Goal: Task Accomplishment & Management: Complete application form

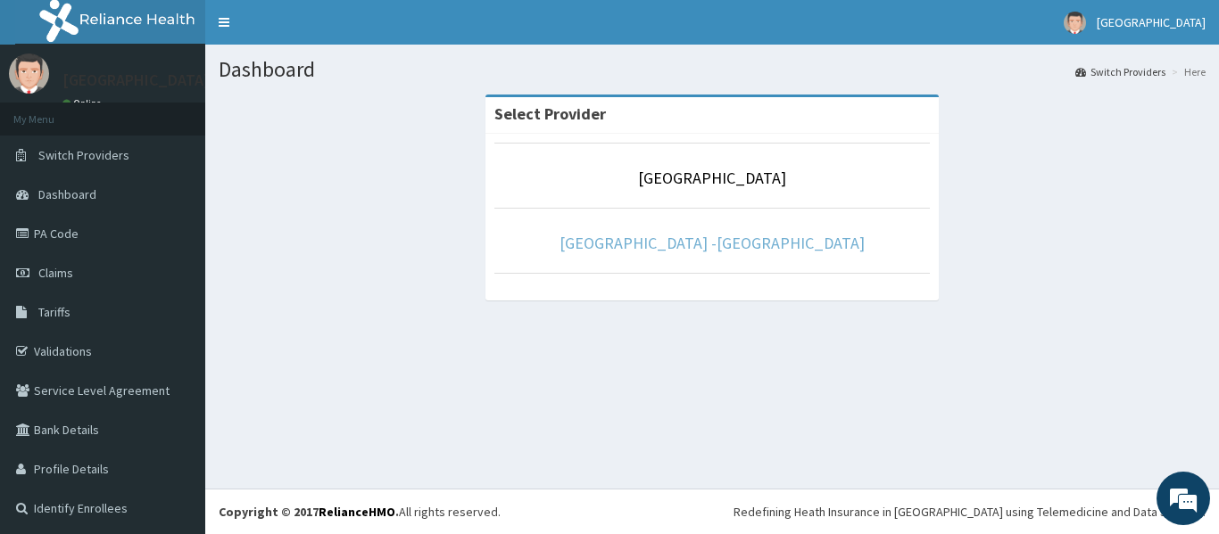
click at [706, 240] on link "Rolayo Medical Centre -Annex" at bounding box center [711, 243] width 305 height 21
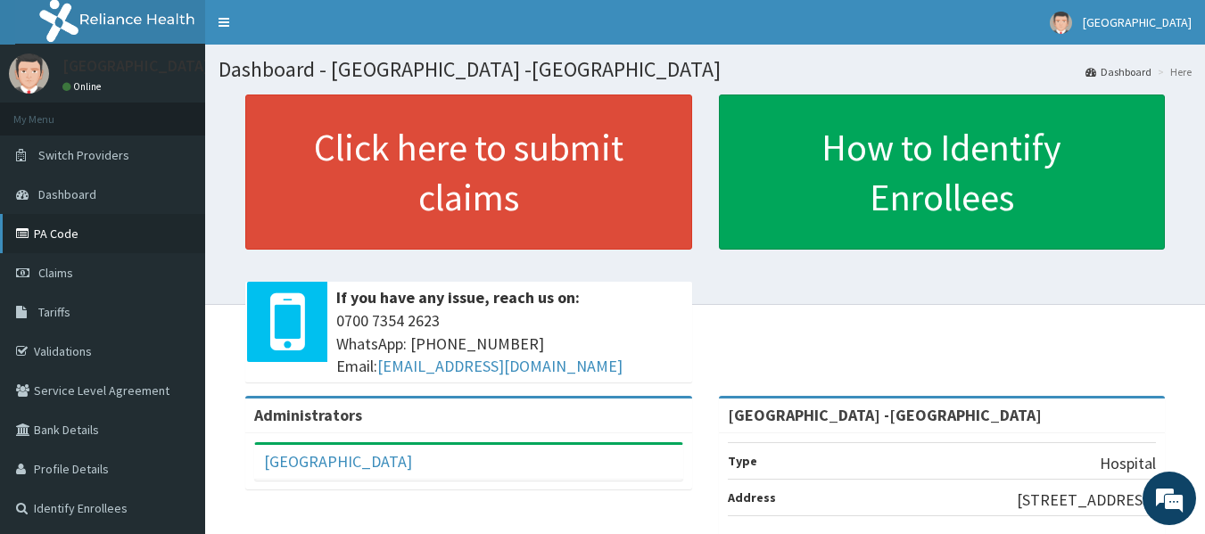
click at [63, 238] on link "PA Code" at bounding box center [102, 233] width 205 height 39
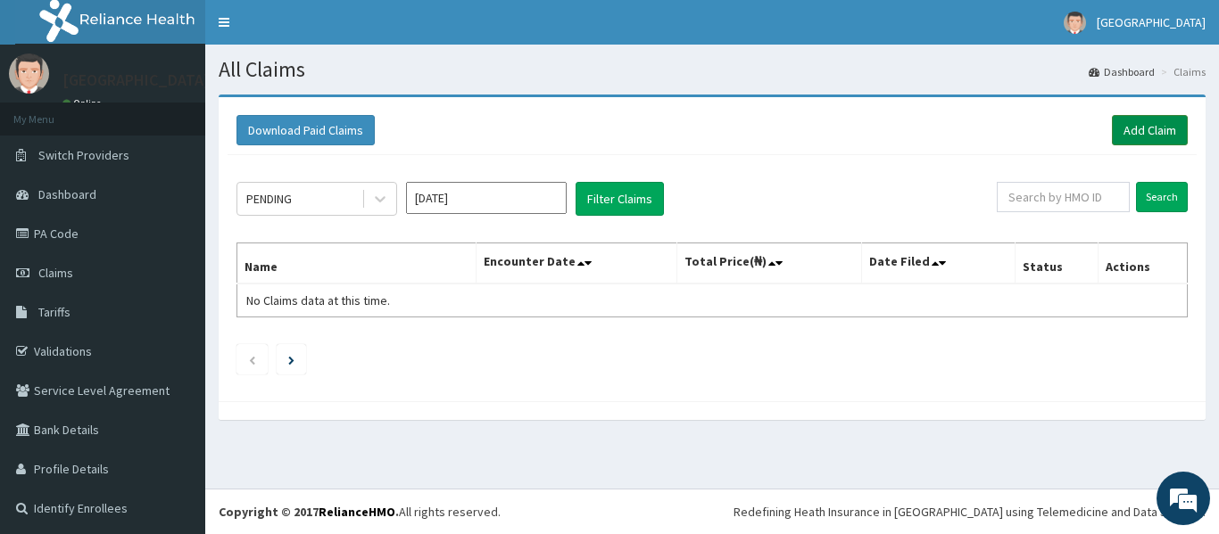
click at [1124, 131] on link "Add Claim" at bounding box center [1150, 130] width 76 height 30
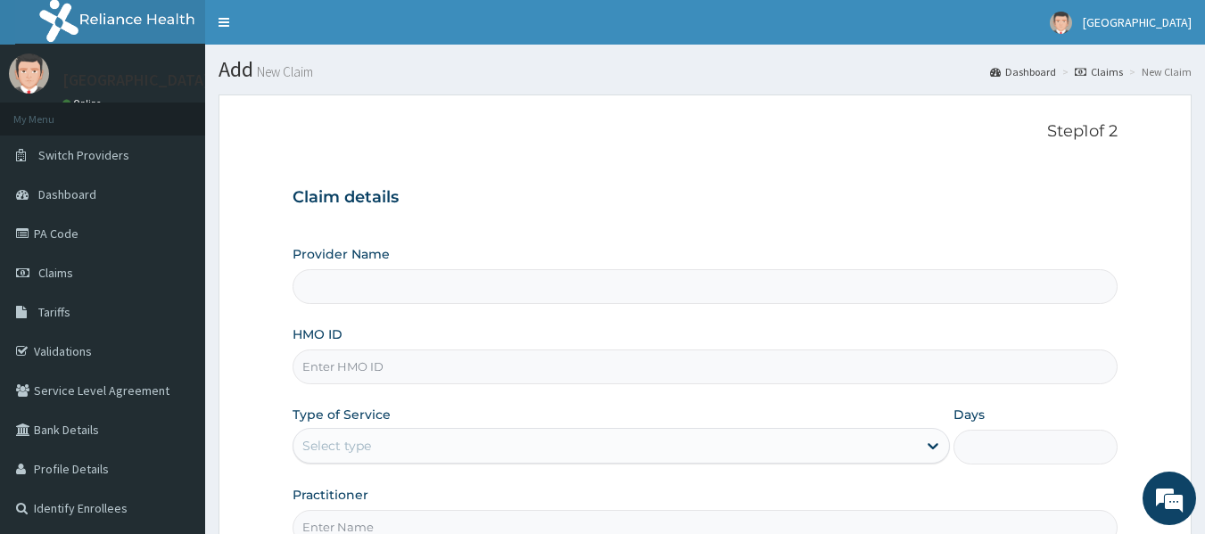
type input "Rolayo Medical Centre -Annex"
click at [422, 371] on input "HMO ID" at bounding box center [706, 367] width 826 height 35
type input "NKK/10158/A"
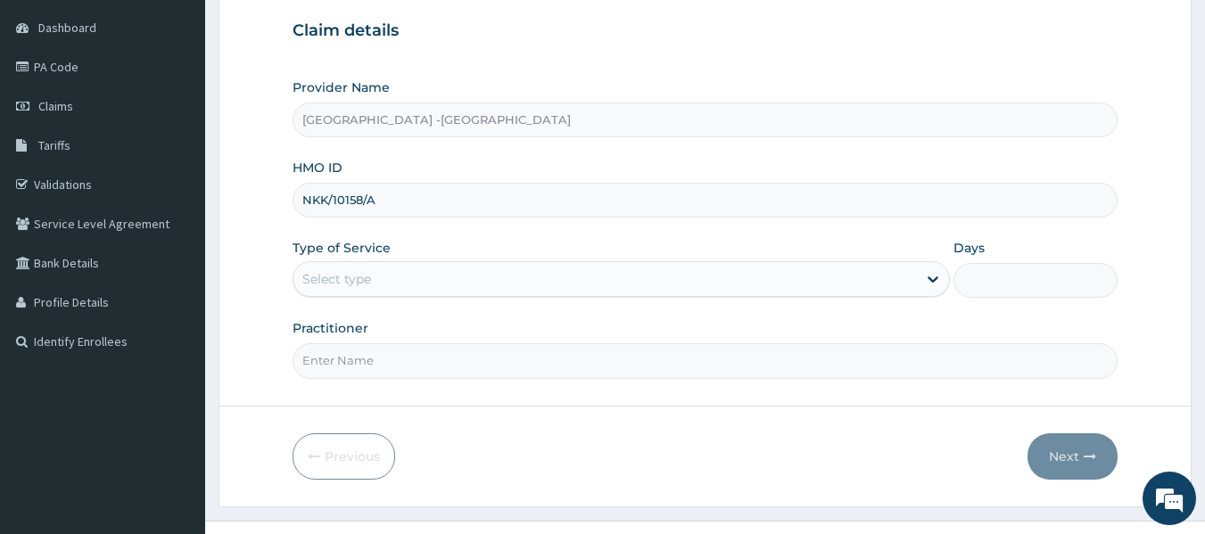
scroll to position [178, 0]
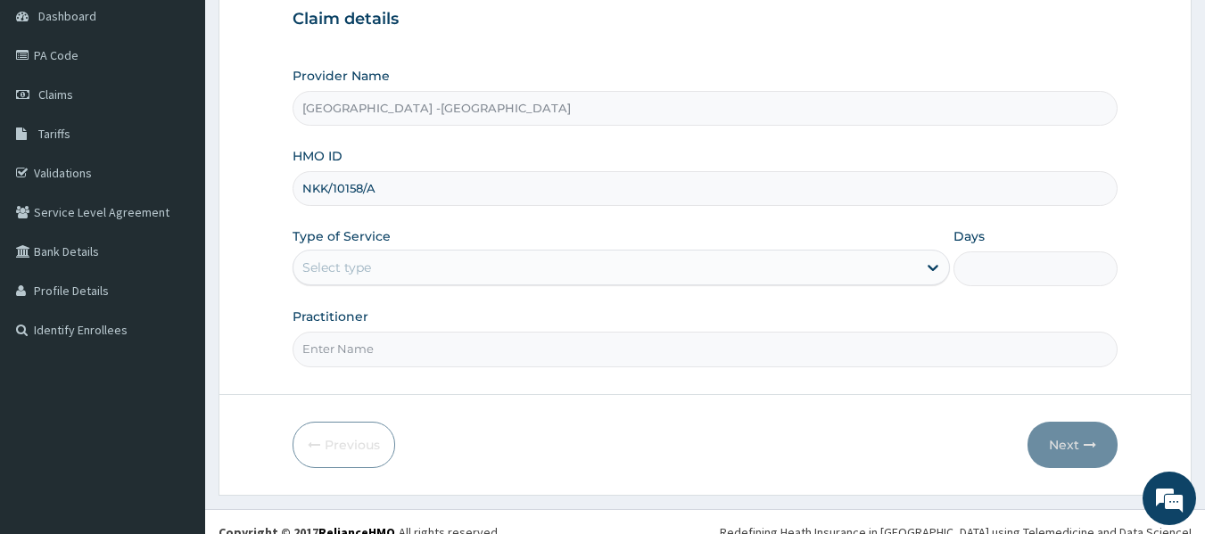
drag, startPoint x: 466, startPoint y: 262, endPoint x: 457, endPoint y: 263, distance: 9.0
click at [466, 263] on div "Select type" at bounding box center [606, 267] width 624 height 29
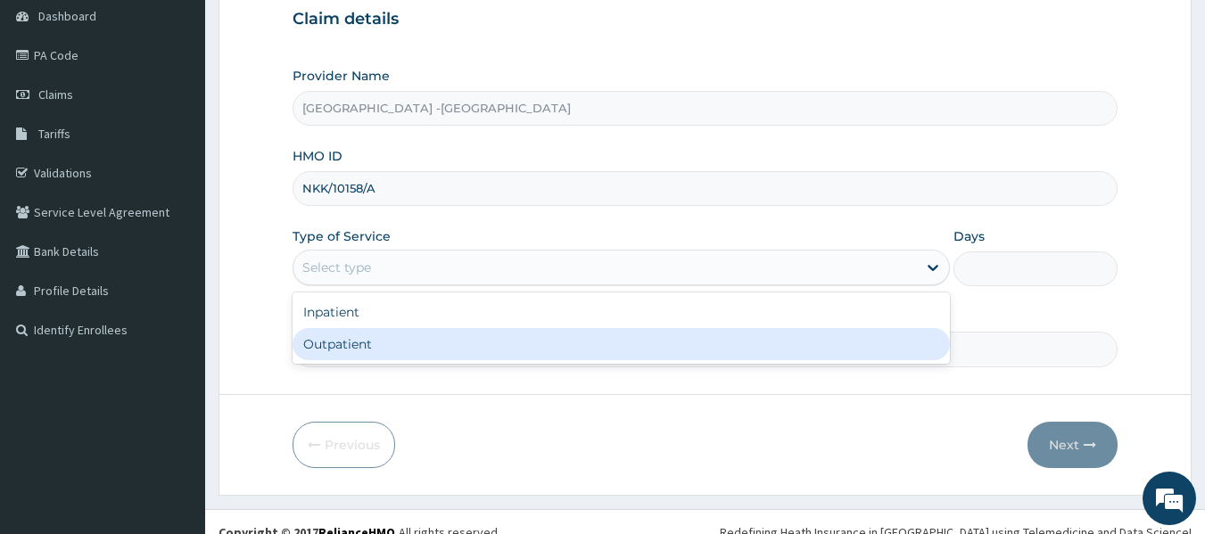
drag, startPoint x: 430, startPoint y: 339, endPoint x: 461, endPoint y: 339, distance: 31.2
click at [432, 339] on div "Outpatient" at bounding box center [621, 344] width 657 height 32
type input "1"
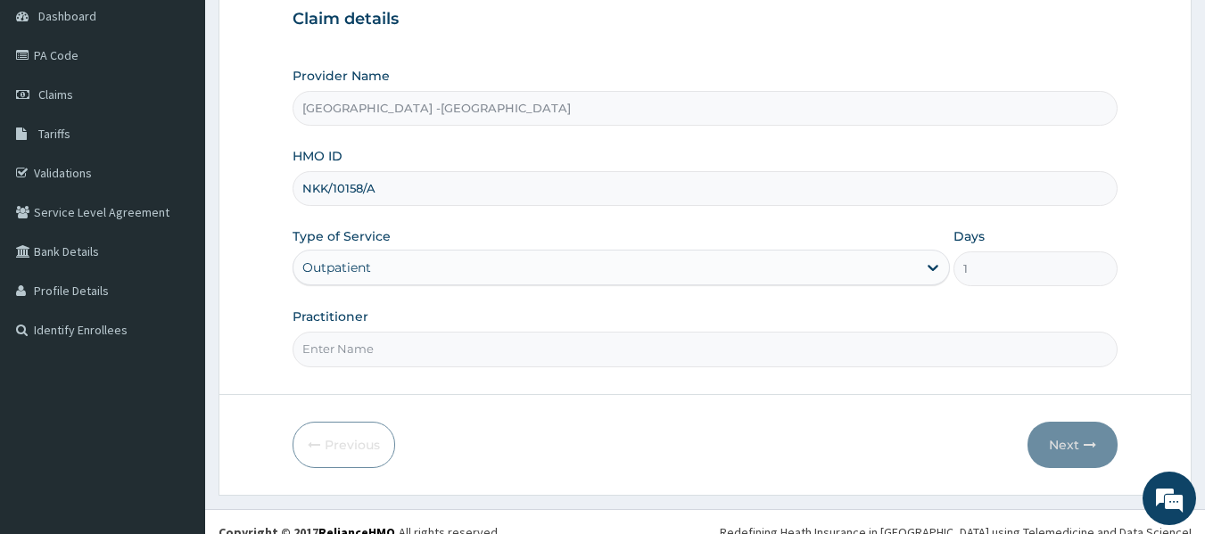
click at [609, 352] on input "Practitioner" at bounding box center [706, 349] width 826 height 35
type input "DR ADENOWO"
click at [1057, 437] on button "Next" at bounding box center [1073, 445] width 90 height 46
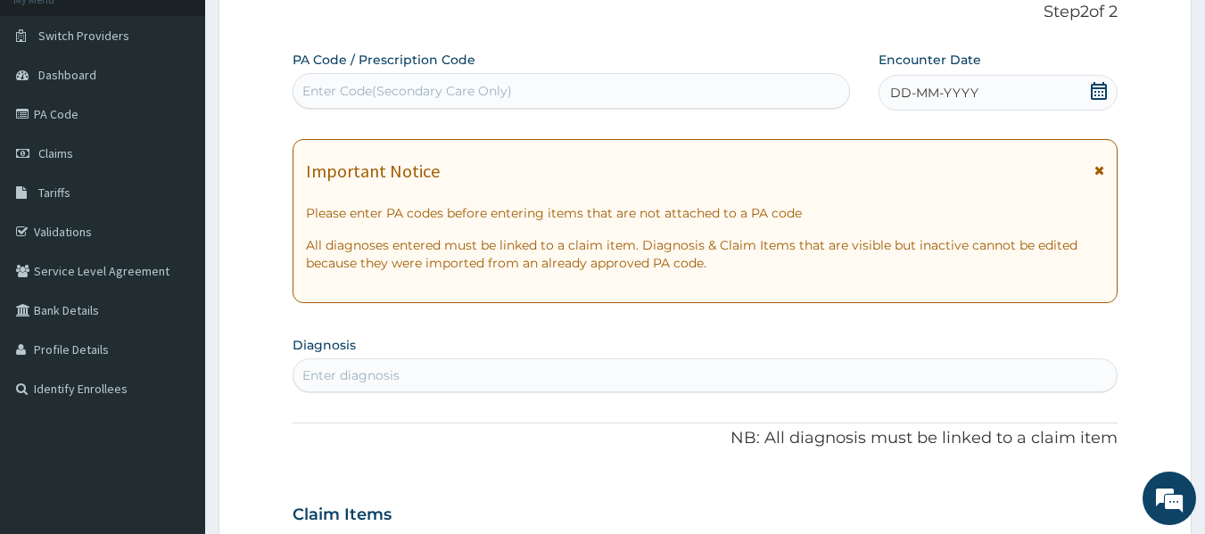
scroll to position [0, 0]
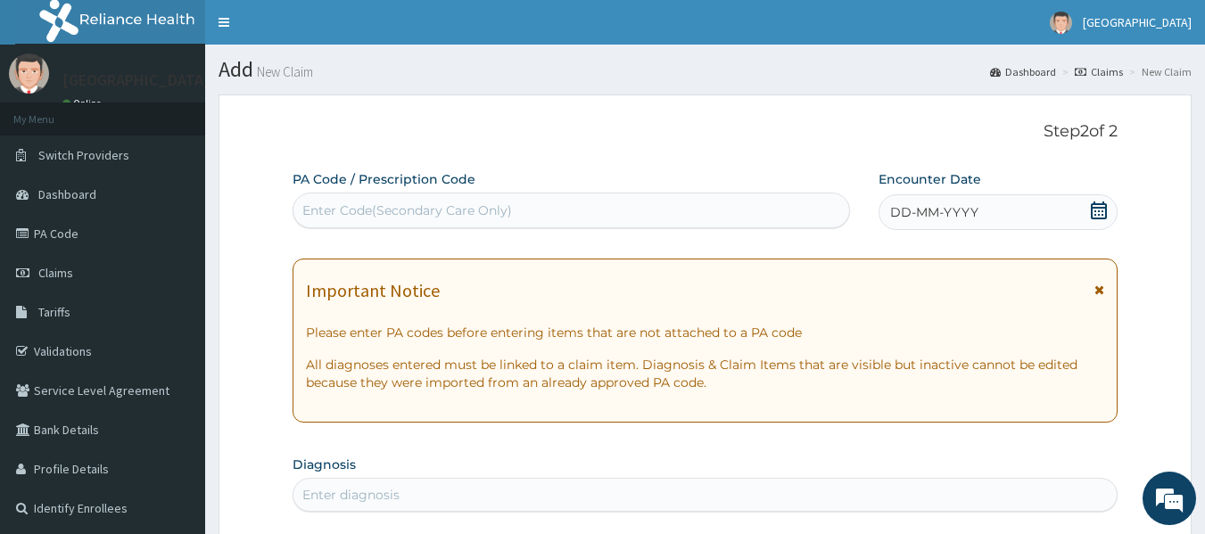
click at [565, 213] on div "Enter Code(Secondary Care Only)" at bounding box center [572, 210] width 557 height 29
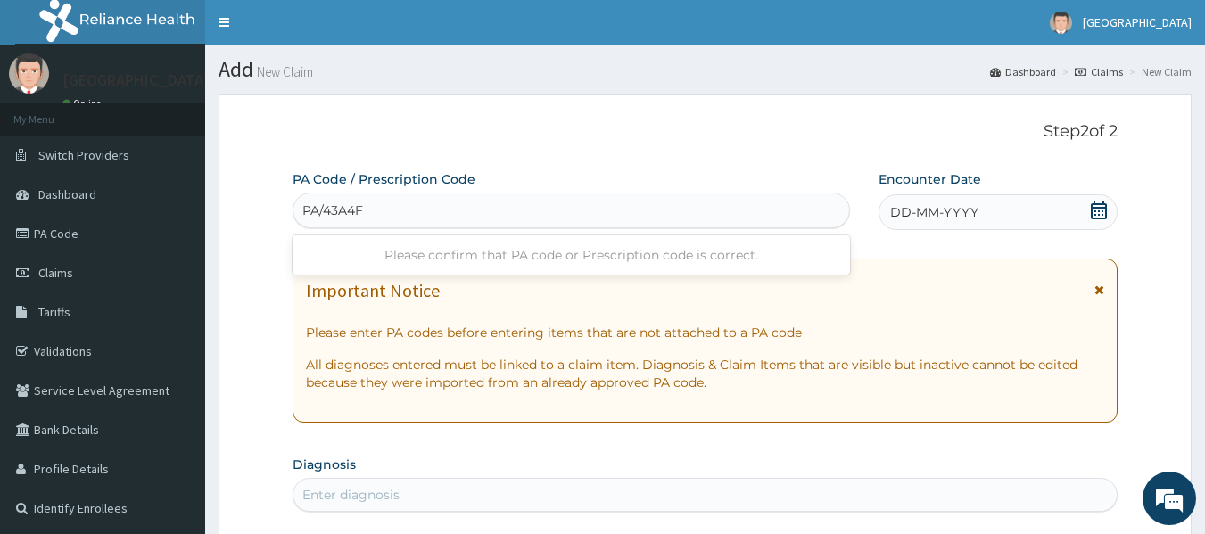
type input "PA/43A4F5"
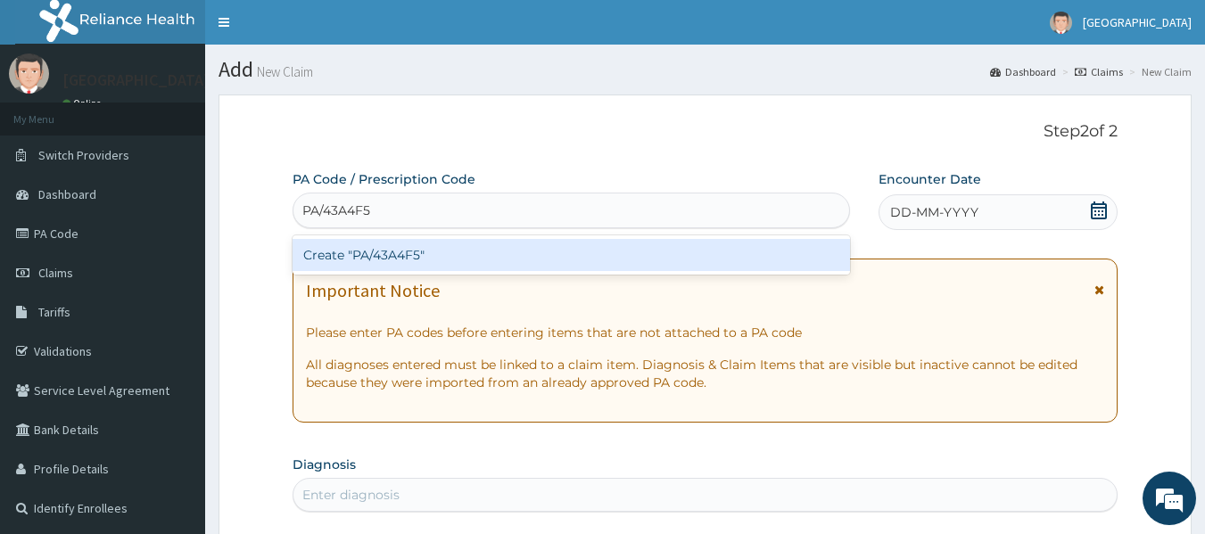
click at [407, 261] on div "Create "PA/43A4F5"" at bounding box center [572, 255] width 558 height 32
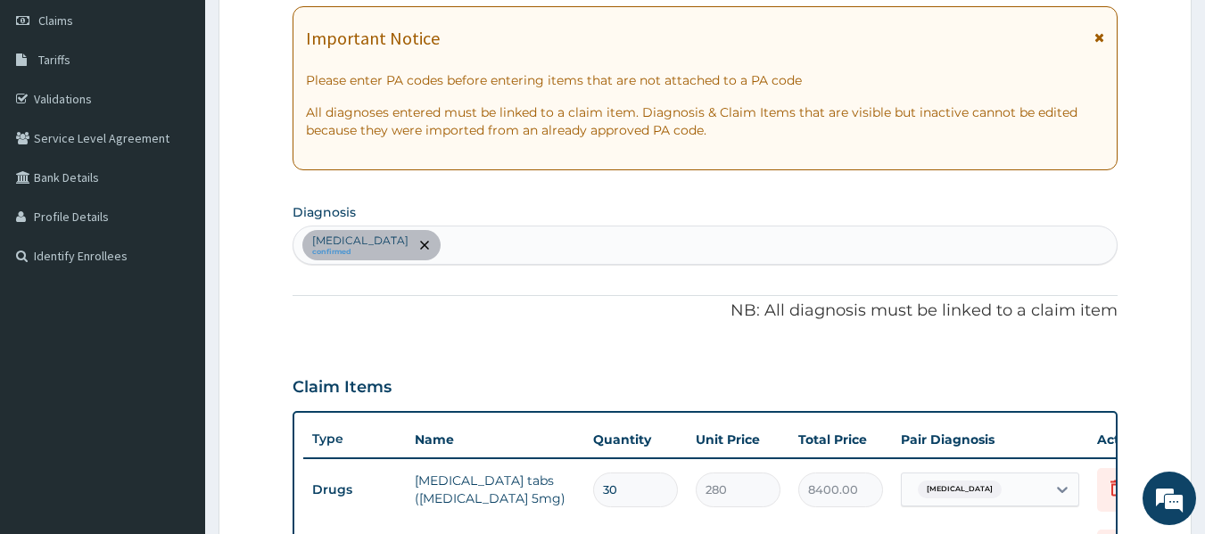
scroll to position [269, 0]
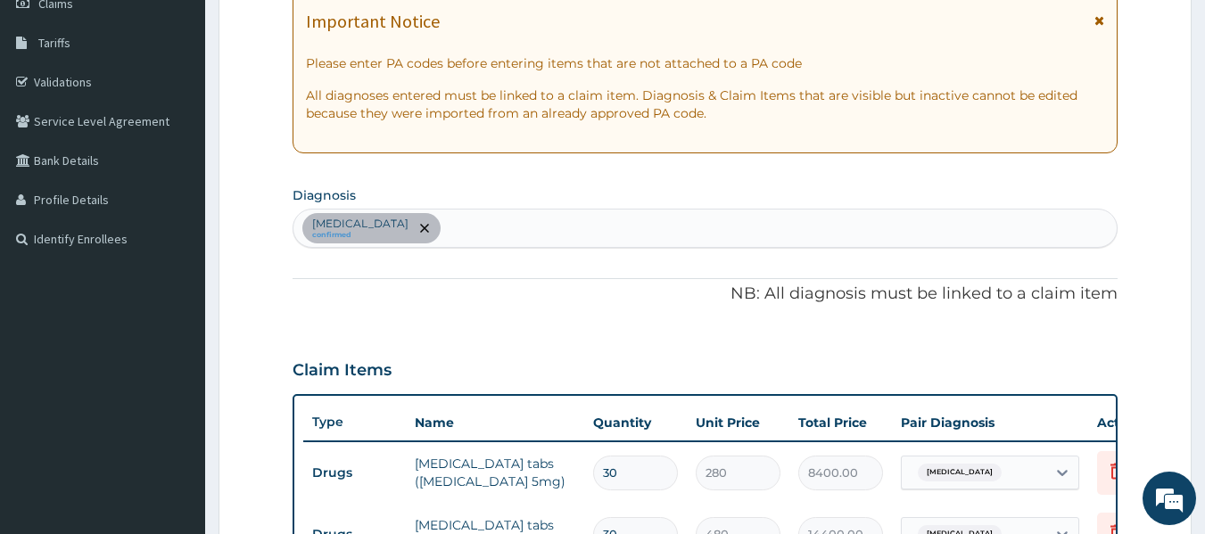
click at [499, 225] on div "Essential hypertension confirmed" at bounding box center [706, 228] width 824 height 37
type input "DERMA"
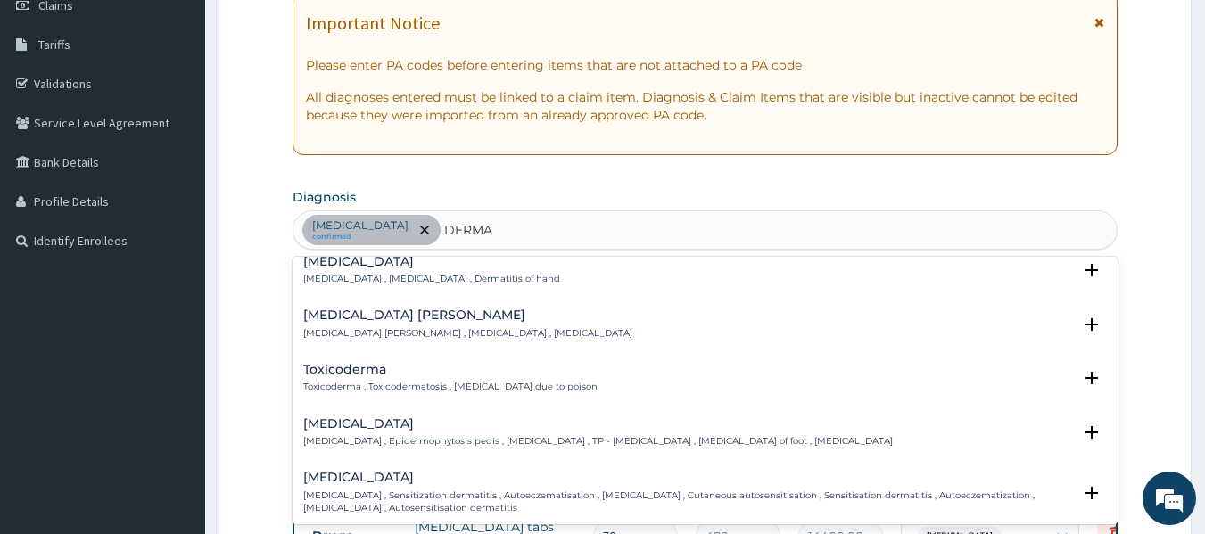
scroll to position [357, 0]
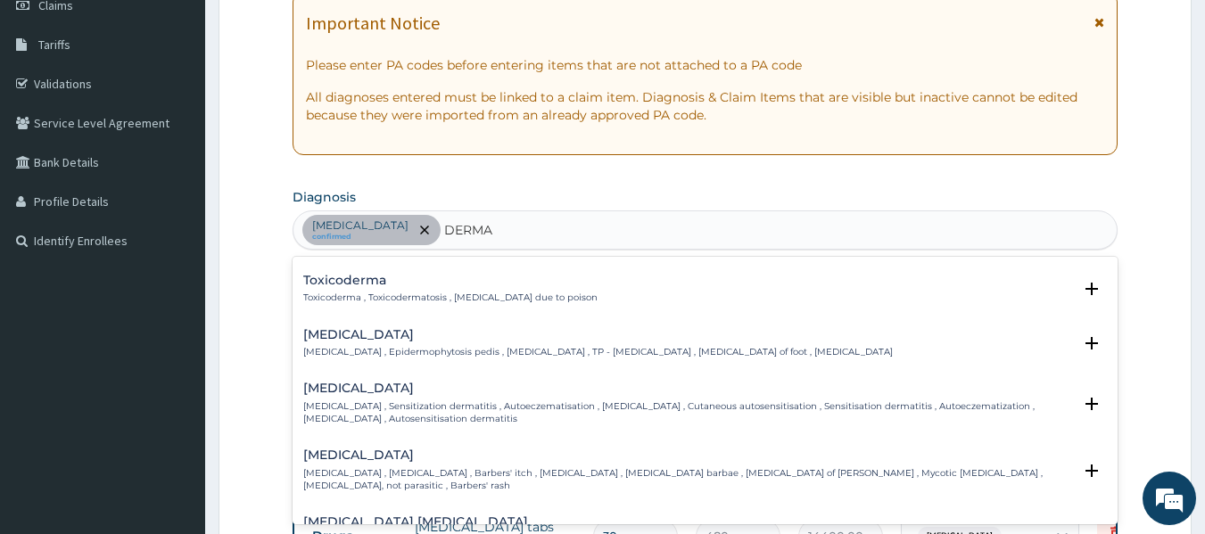
click at [381, 401] on p "Id reaction , Sensitization dermatitis , Autoeczematisation , Autosensitization…" at bounding box center [688, 414] width 770 height 26
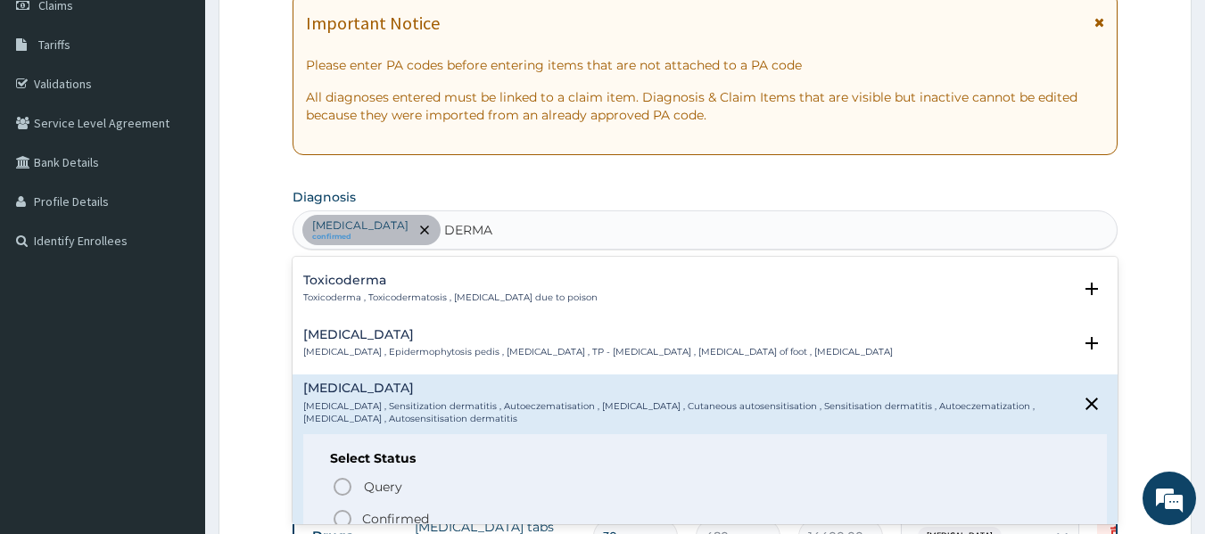
click at [340, 509] on icon "status option filled" at bounding box center [342, 519] width 21 height 21
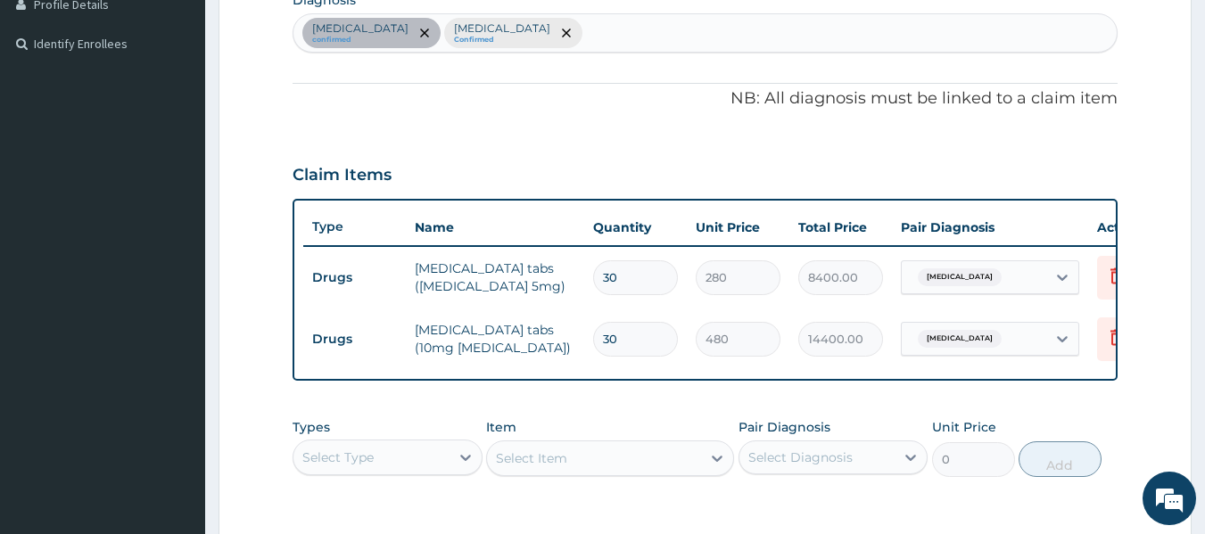
scroll to position [446, 0]
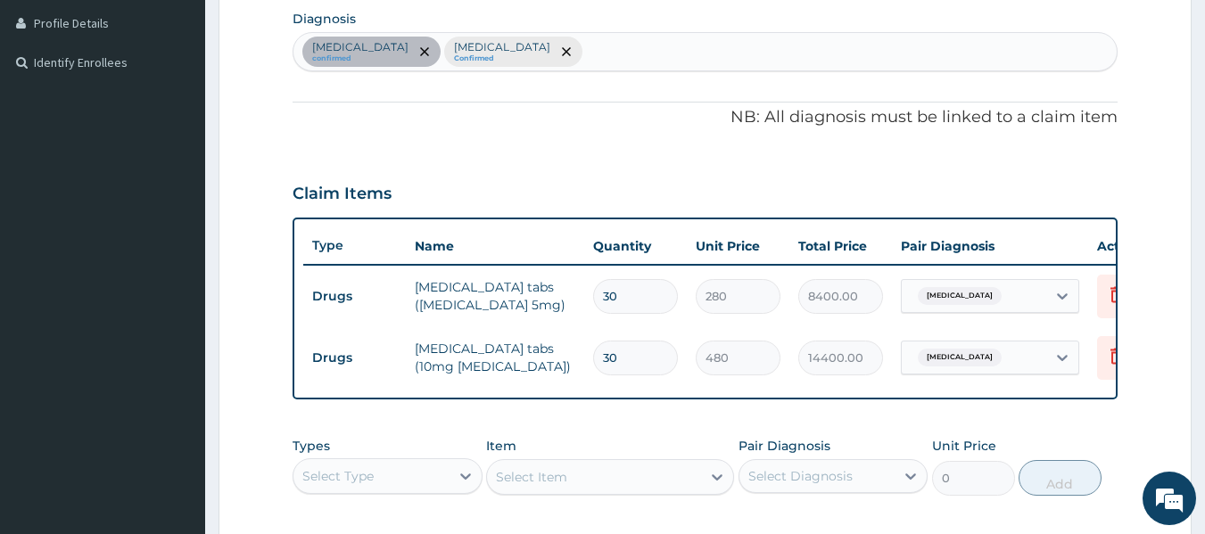
click at [579, 48] on div "Essential hypertension confirmed Id reaction Confirmed" at bounding box center [706, 51] width 824 height 37
click at [591, 54] on div "Essential hypertension confirmed Id reaction Confirmed" at bounding box center [706, 51] width 824 height 37
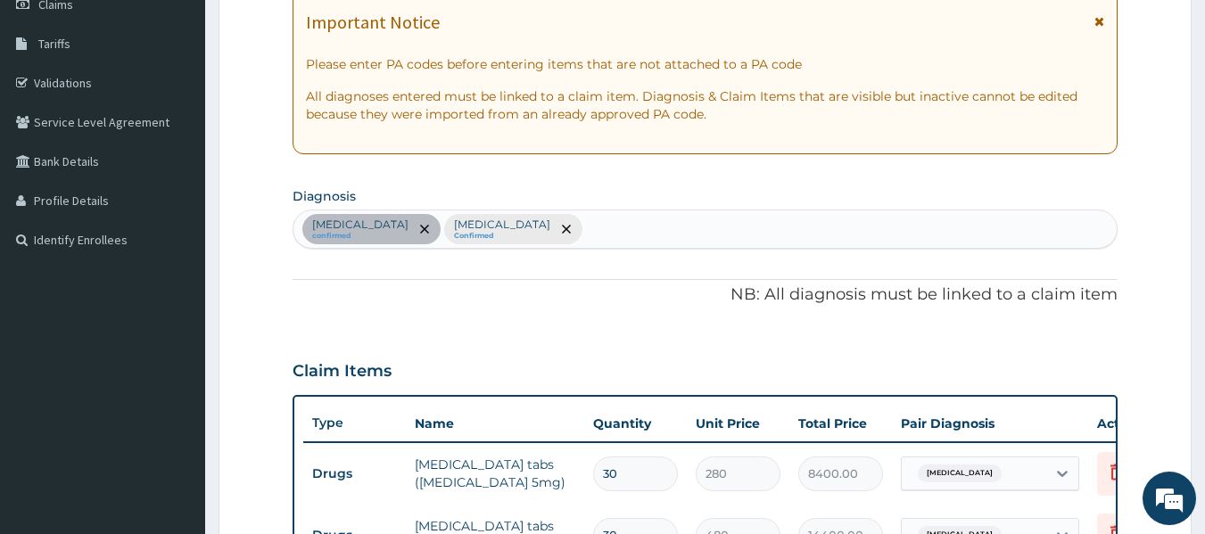
scroll to position [268, 0]
click at [591, 227] on div "Essential hypertension confirmed Id reaction Confirmed" at bounding box center [706, 229] width 824 height 37
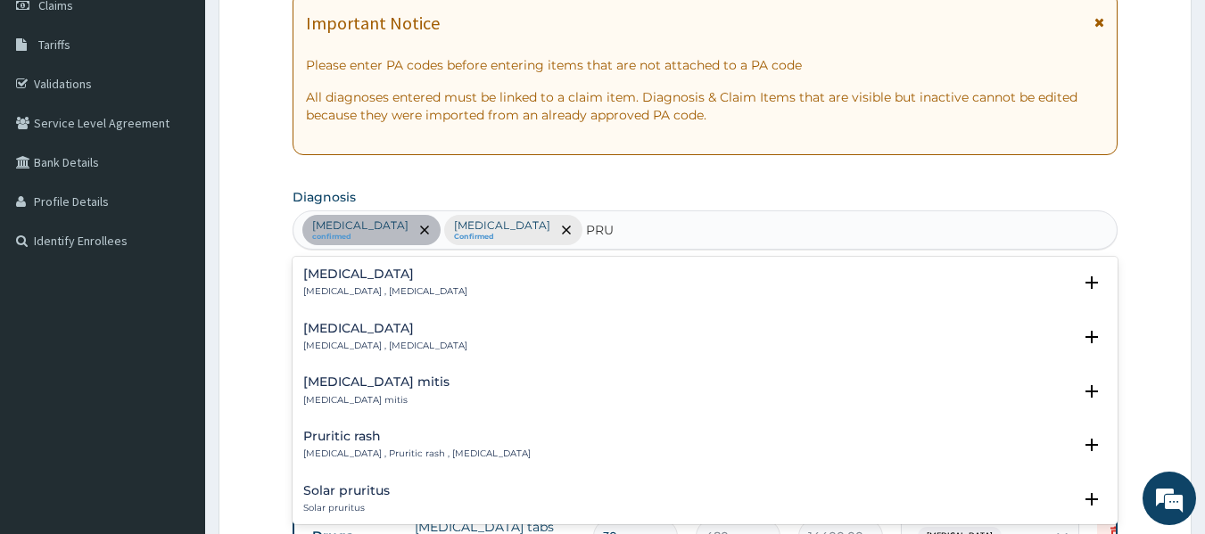
type input "PRUR"
click at [338, 442] on h4 "Pruritic rash" at bounding box center [416, 436] width 227 height 13
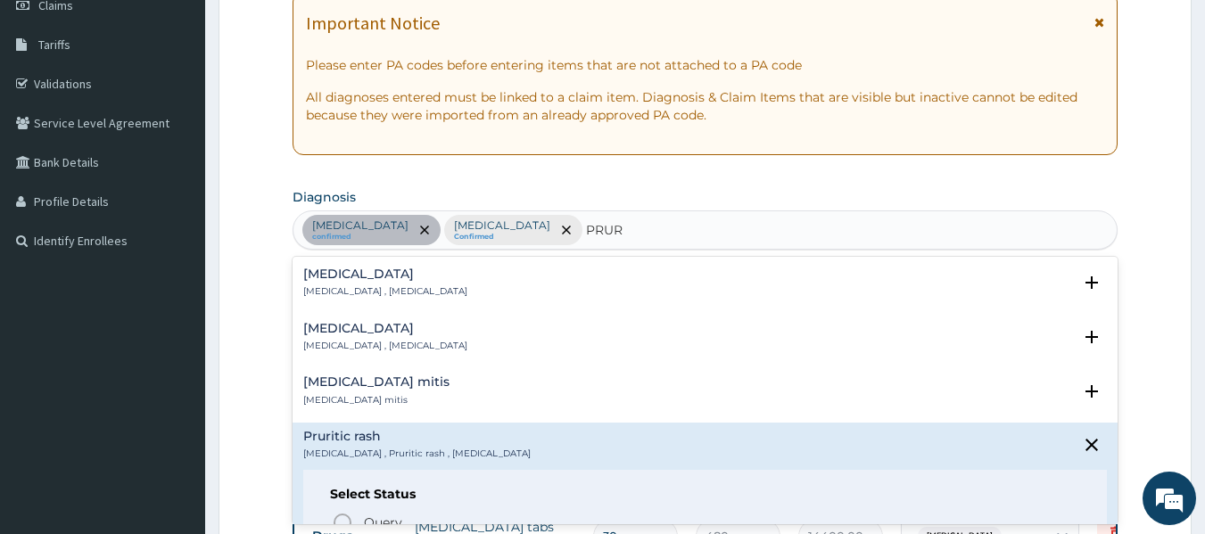
scroll to position [89, 0]
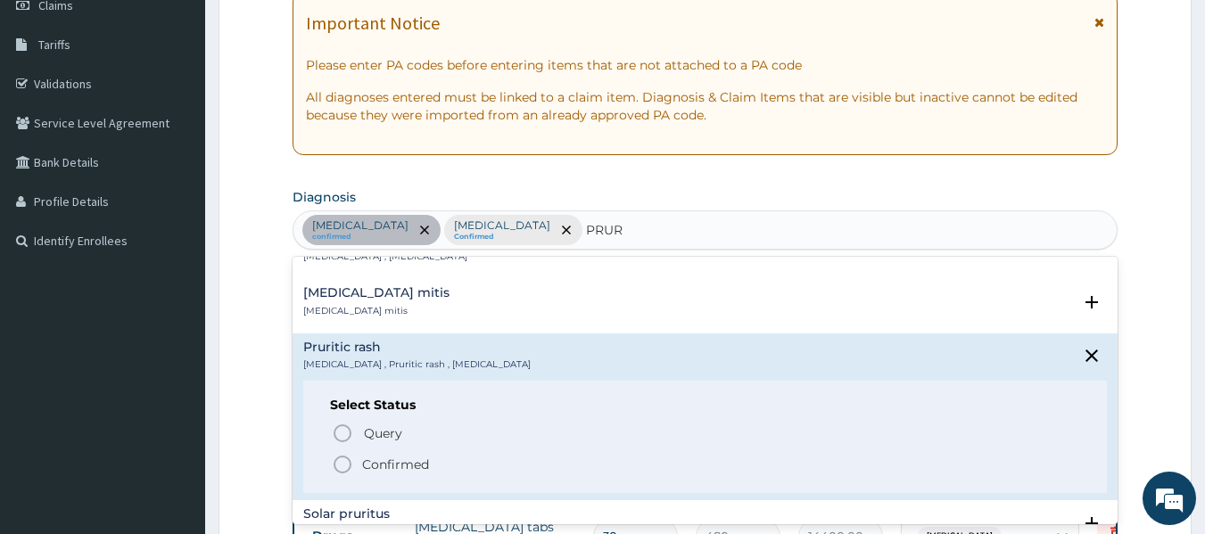
click at [346, 458] on circle "status option filled" at bounding box center [343, 465] width 16 height 16
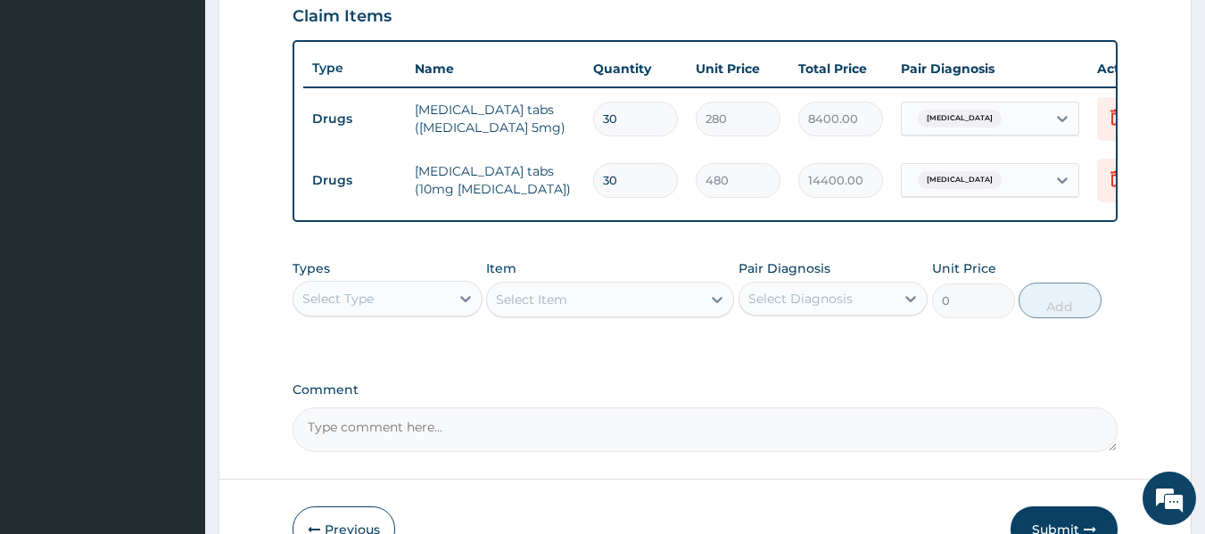
scroll to position [624, 0]
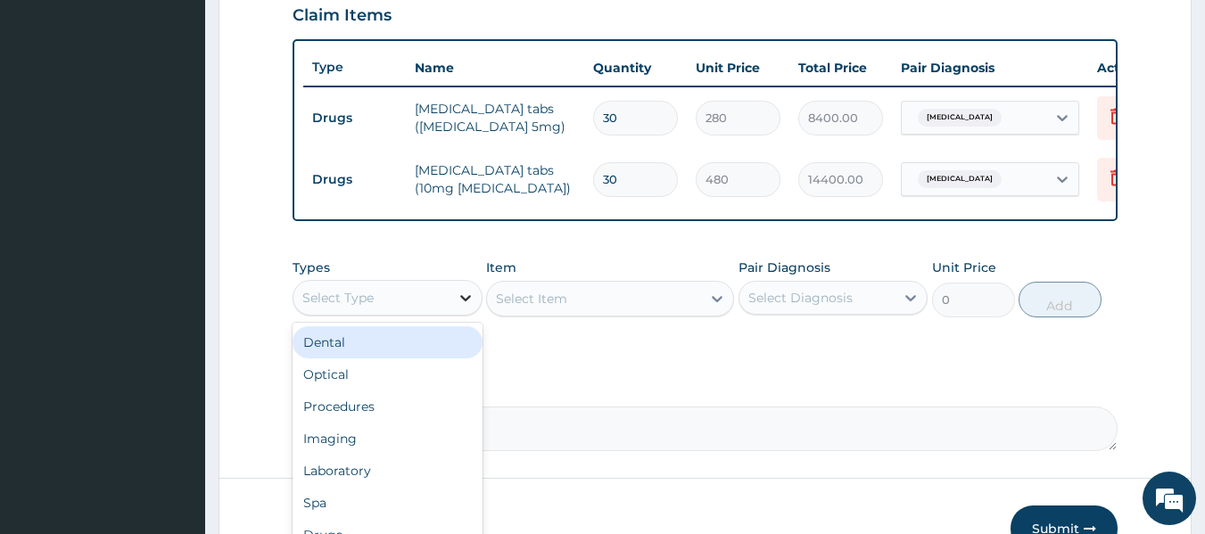
click at [452, 303] on div at bounding box center [466, 298] width 32 height 32
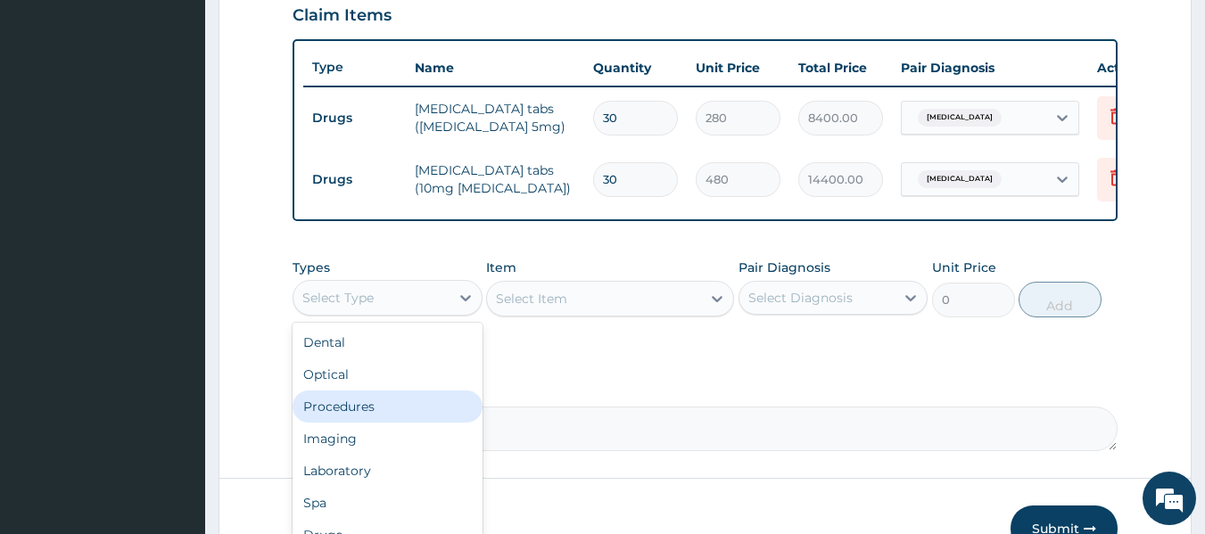
click at [420, 423] on div "Procedures" at bounding box center [388, 407] width 190 height 32
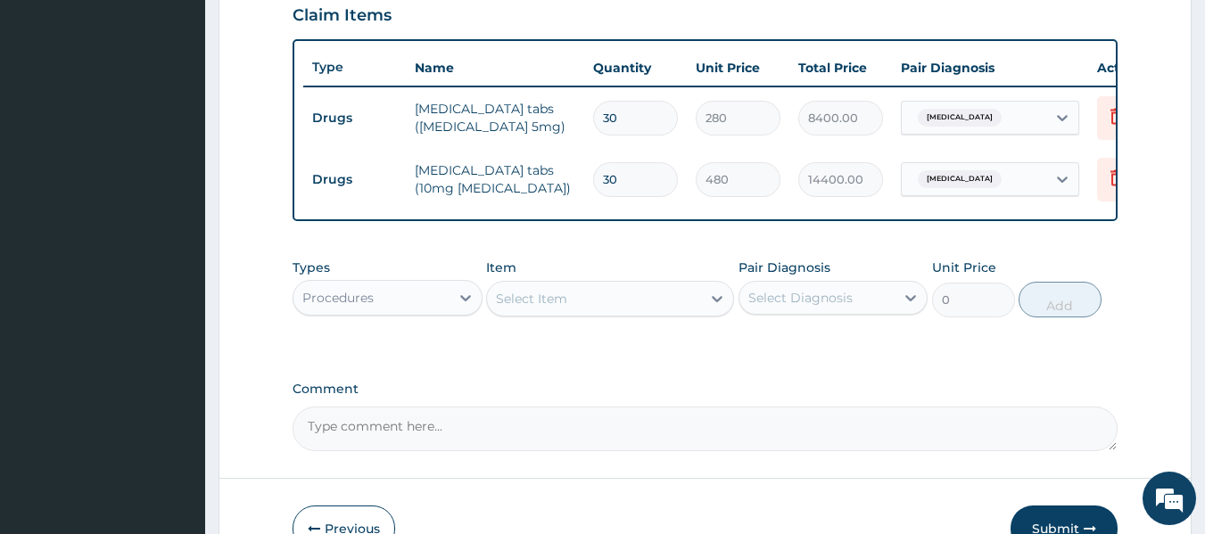
click at [631, 313] on div "Select Item" at bounding box center [594, 299] width 214 height 29
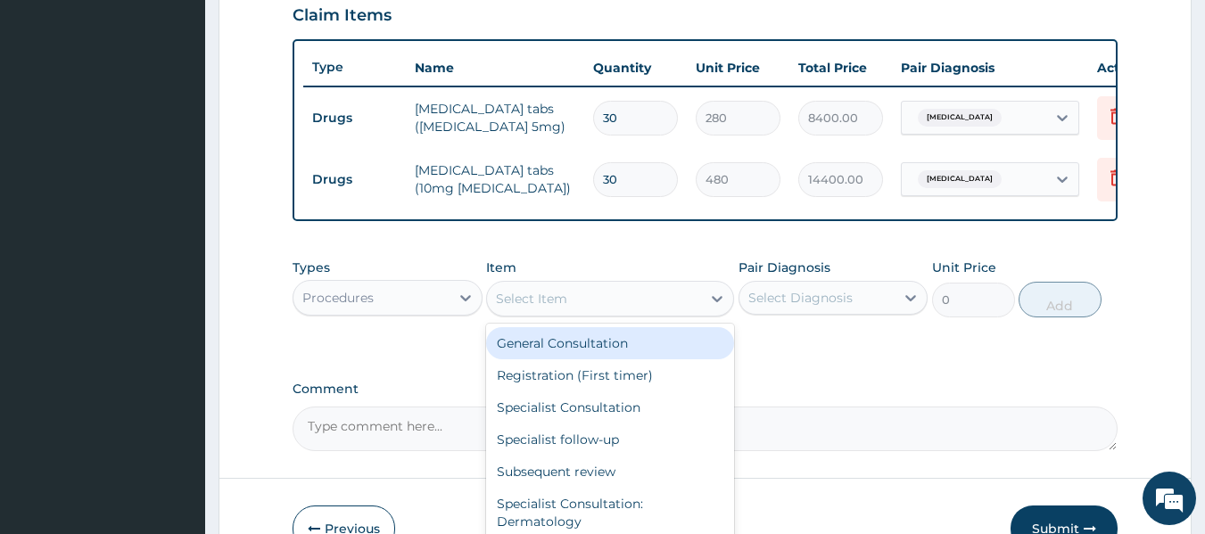
click at [627, 355] on div "General Consultation" at bounding box center [610, 343] width 248 height 32
type input "2500"
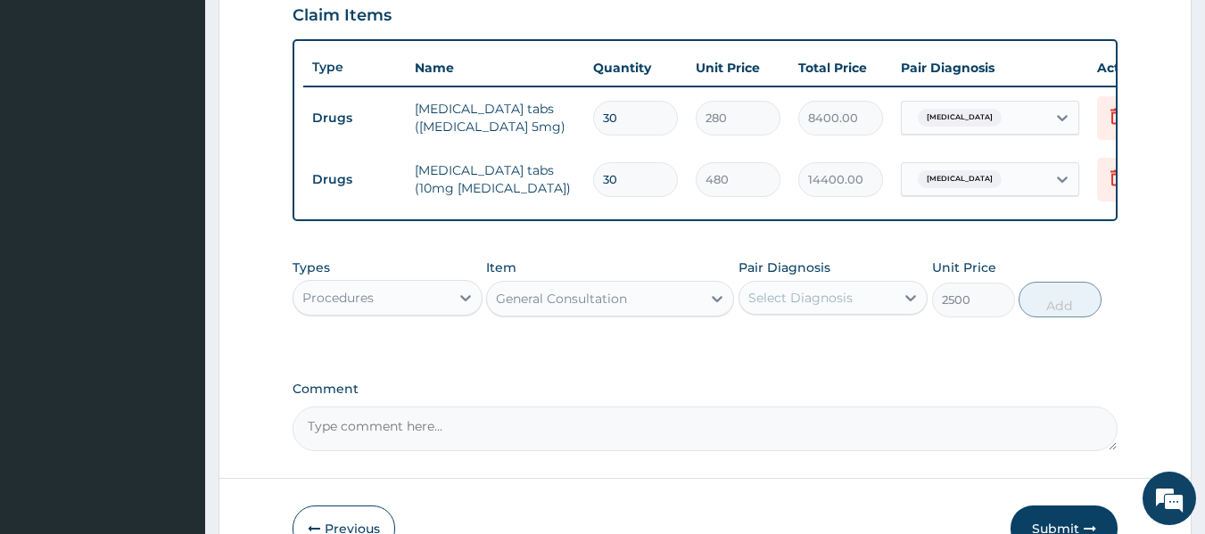
click at [768, 305] on div "Select Diagnosis" at bounding box center [800, 298] width 104 height 18
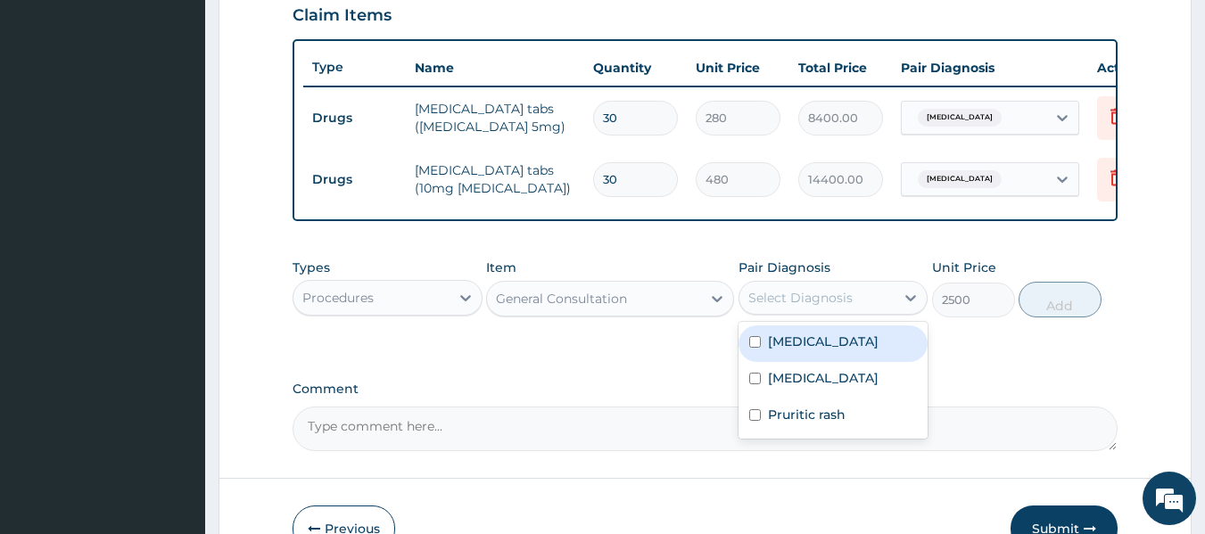
drag, startPoint x: 786, startPoint y: 347, endPoint x: 790, endPoint y: 367, distance: 20.1
click at [787, 350] on label "Essential hypertension" at bounding box center [823, 342] width 111 height 18
checkbox input "true"
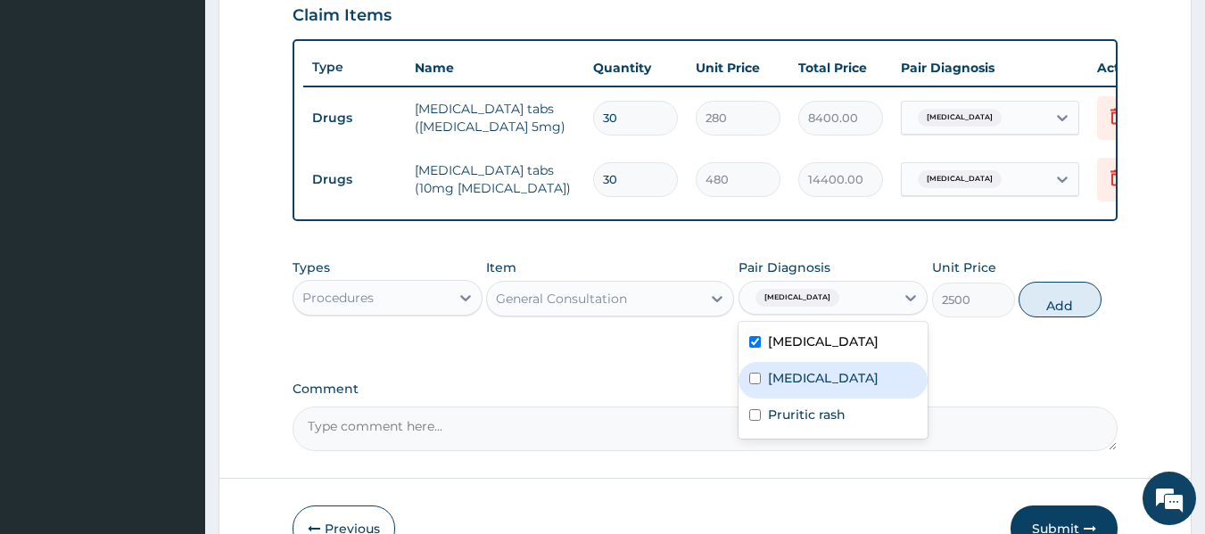
drag, startPoint x: 789, startPoint y: 381, endPoint x: 803, endPoint y: 409, distance: 31.1
click at [789, 385] on div "Id reaction" at bounding box center [834, 380] width 190 height 37
checkbox input "true"
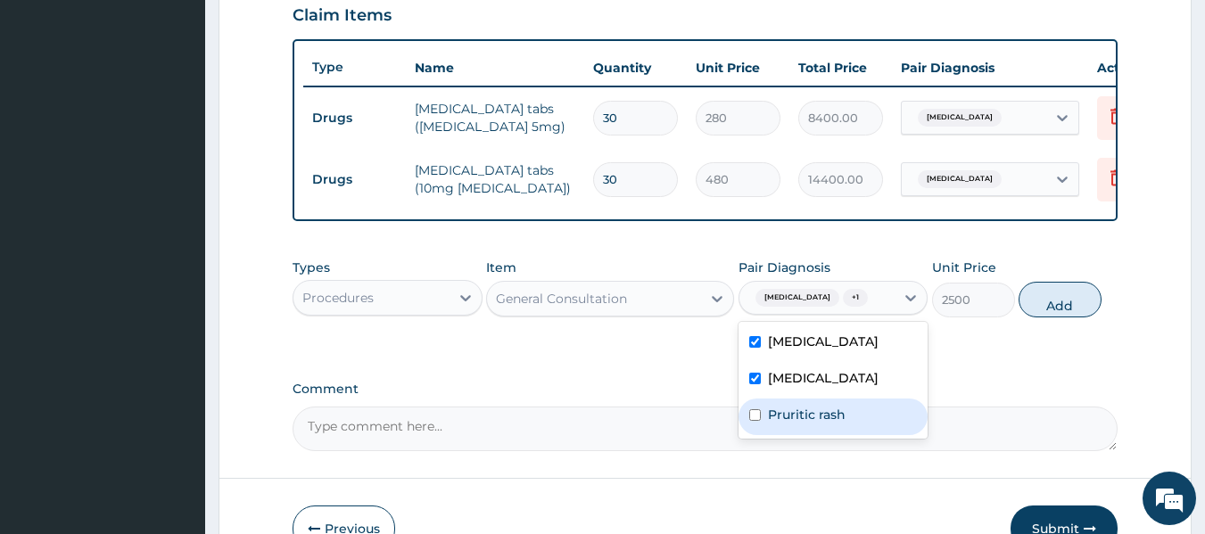
drag, startPoint x: 808, startPoint y: 435, endPoint x: 837, endPoint y: 435, distance: 28.5
click at [809, 435] on div "Pruritic rash" at bounding box center [834, 417] width 190 height 37
checkbox input "true"
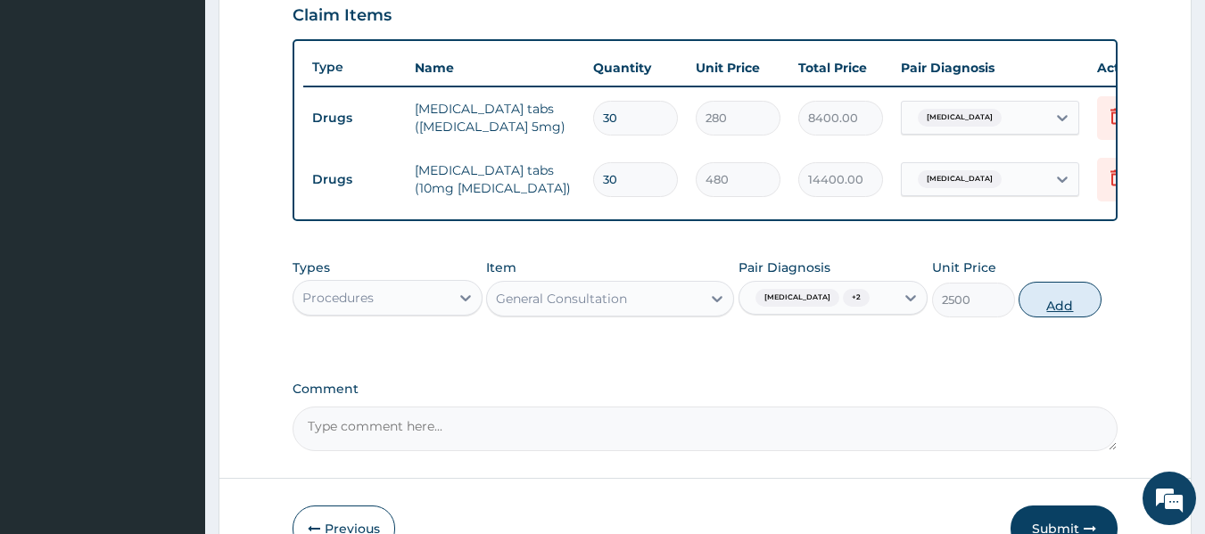
click at [1052, 318] on button "Add" at bounding box center [1060, 300] width 83 height 36
type input "0"
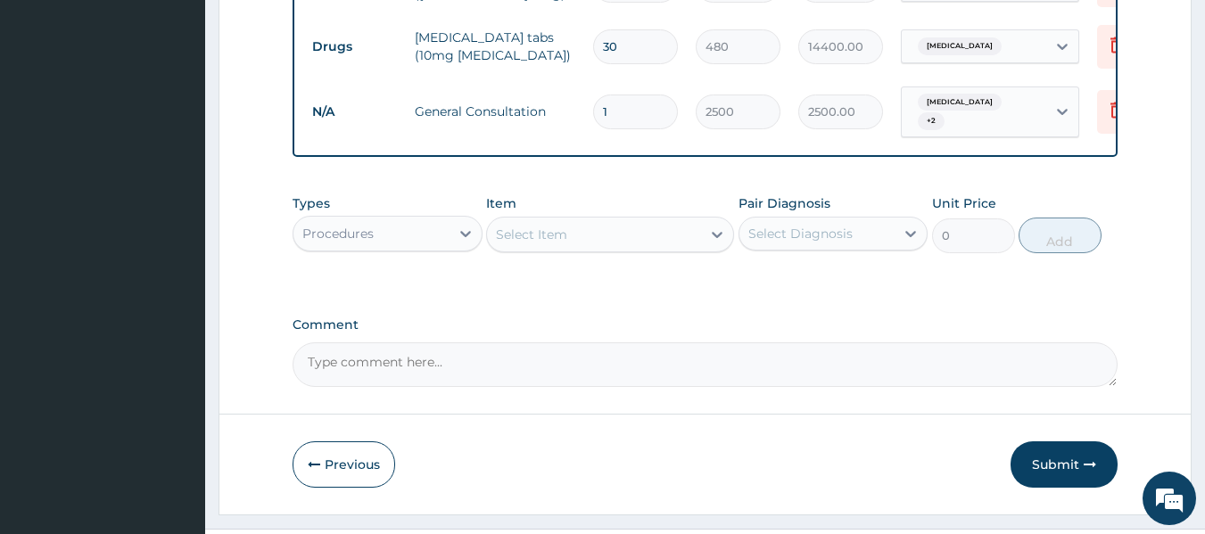
scroll to position [803, 0]
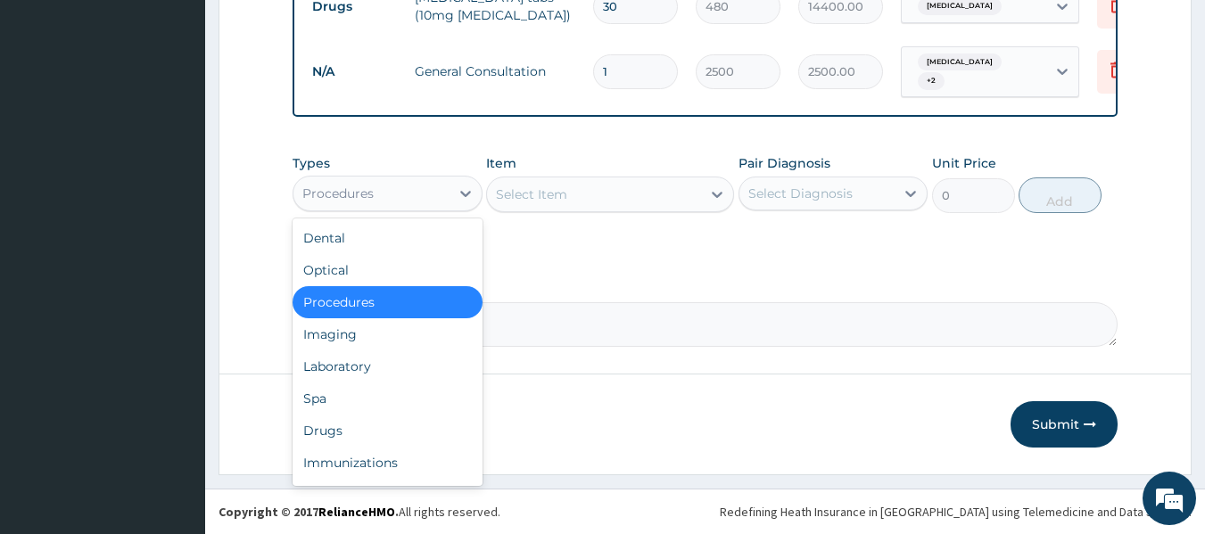
click at [411, 208] on div "Procedures" at bounding box center [372, 193] width 156 height 29
click at [391, 435] on div "Drugs" at bounding box center [388, 431] width 190 height 32
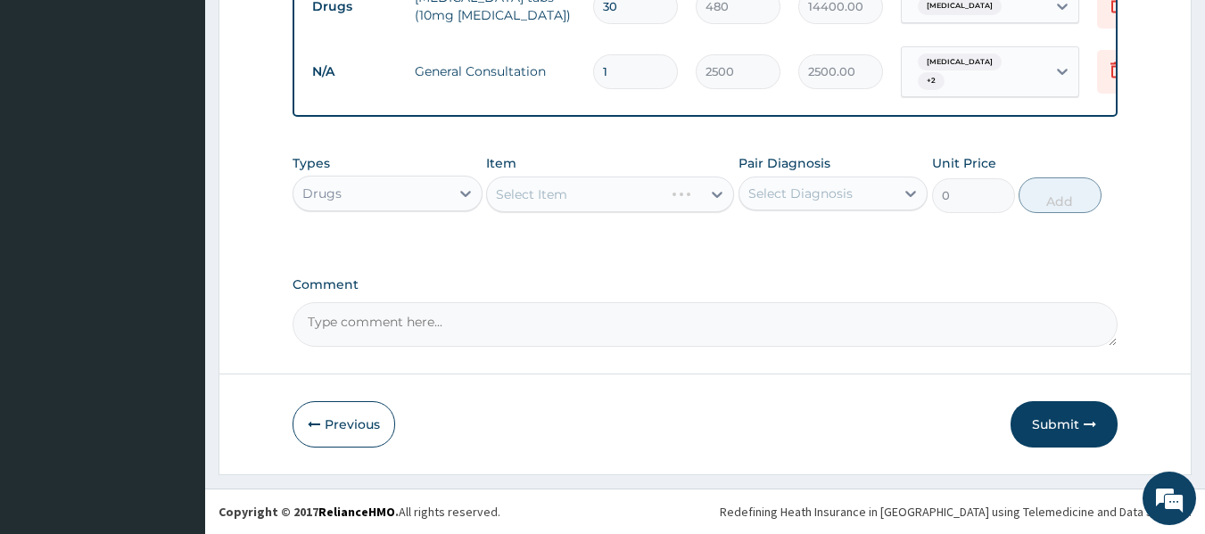
click at [615, 203] on div "Select Item" at bounding box center [575, 194] width 177 height 29
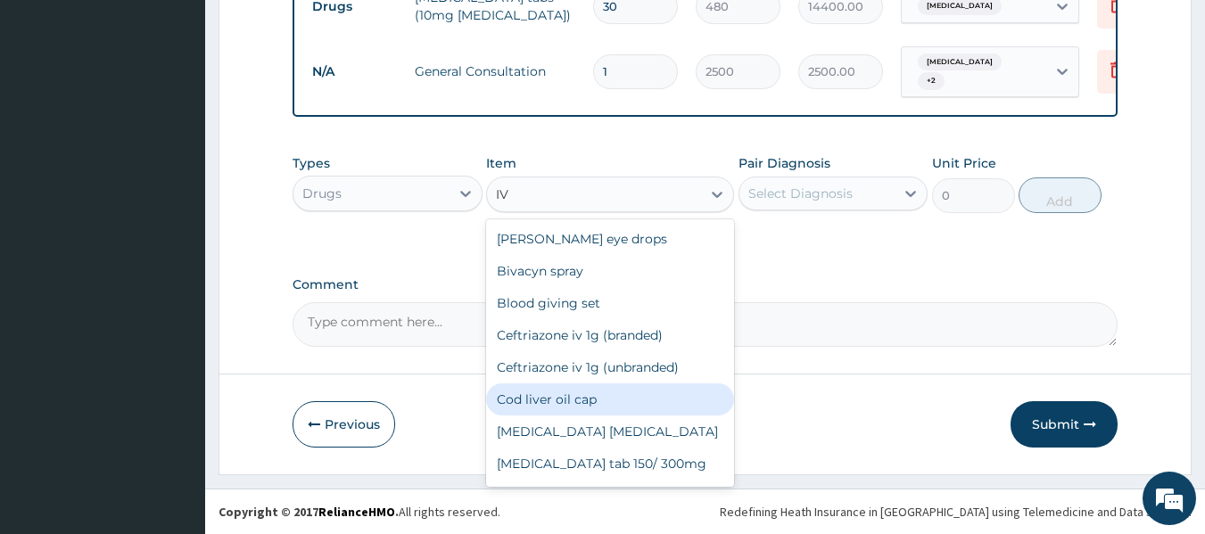
type input "I"
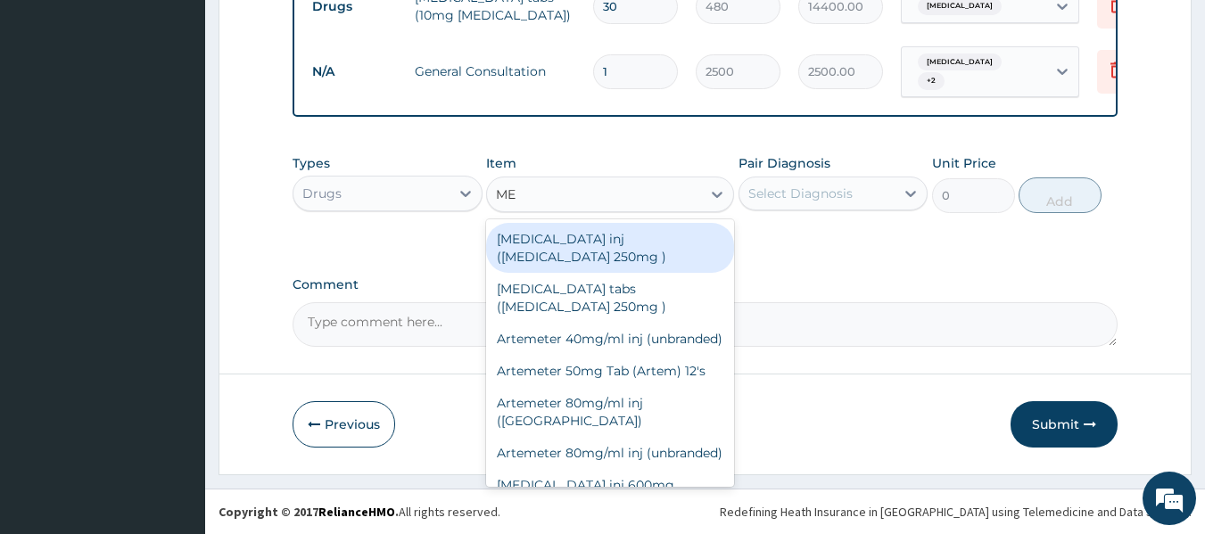
type input "M"
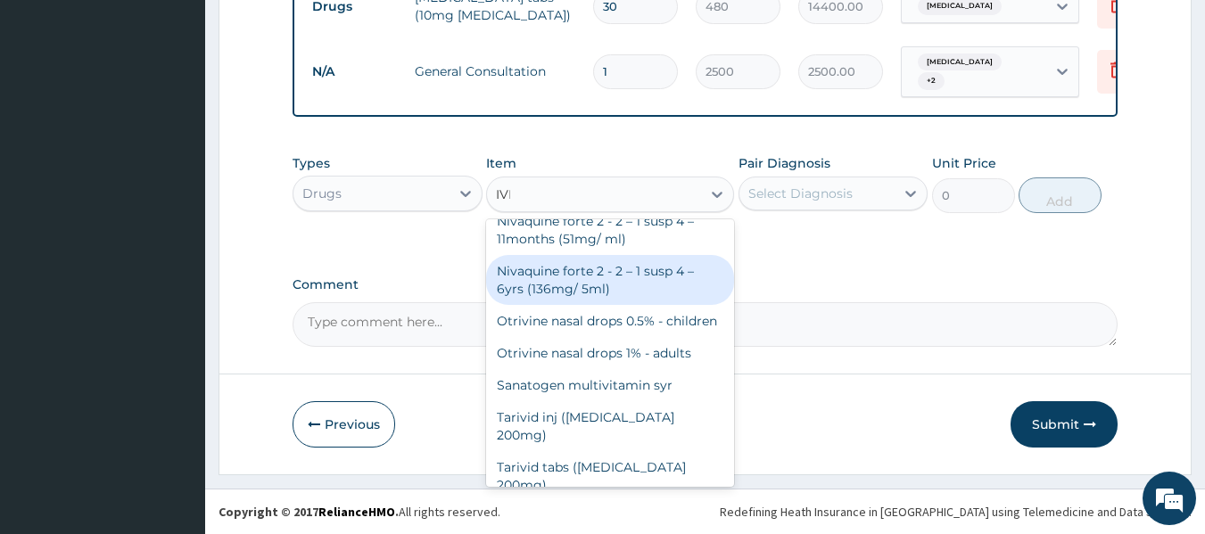
scroll to position [0, 0]
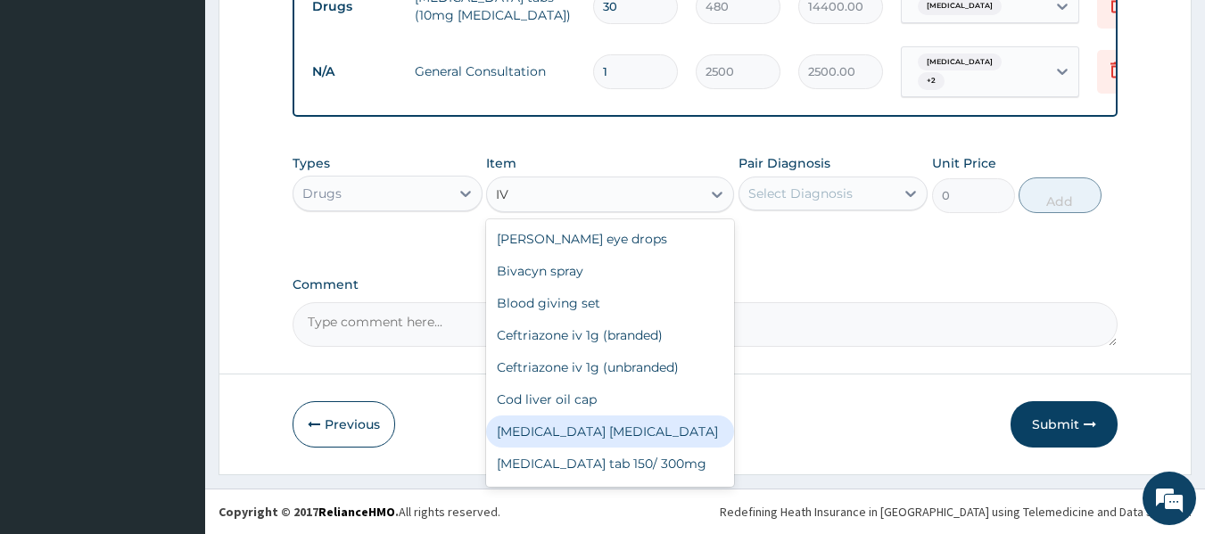
type input "I"
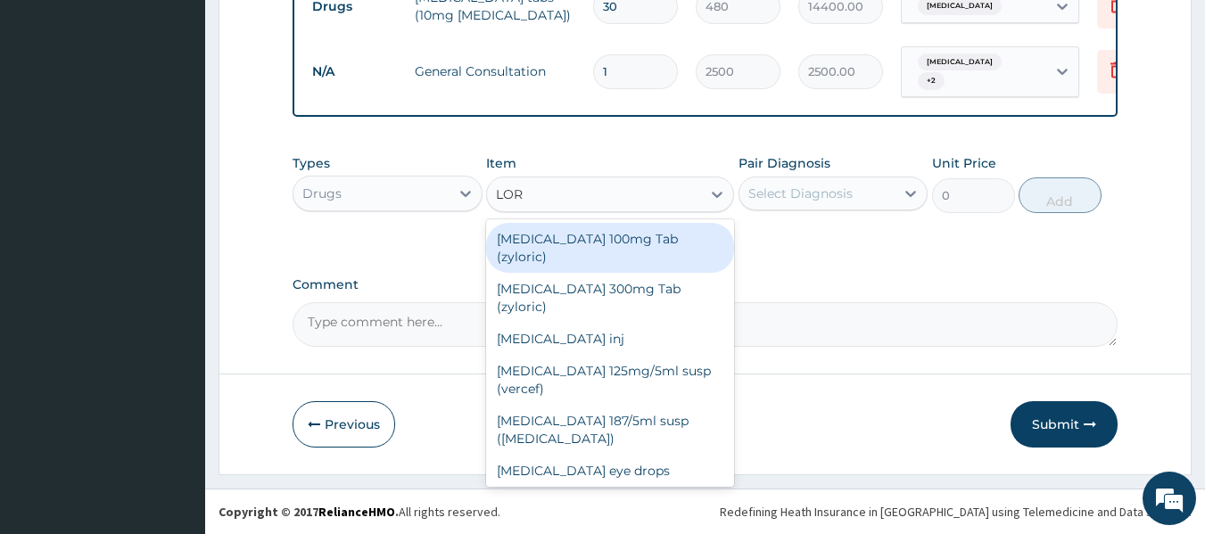
type input "LORA"
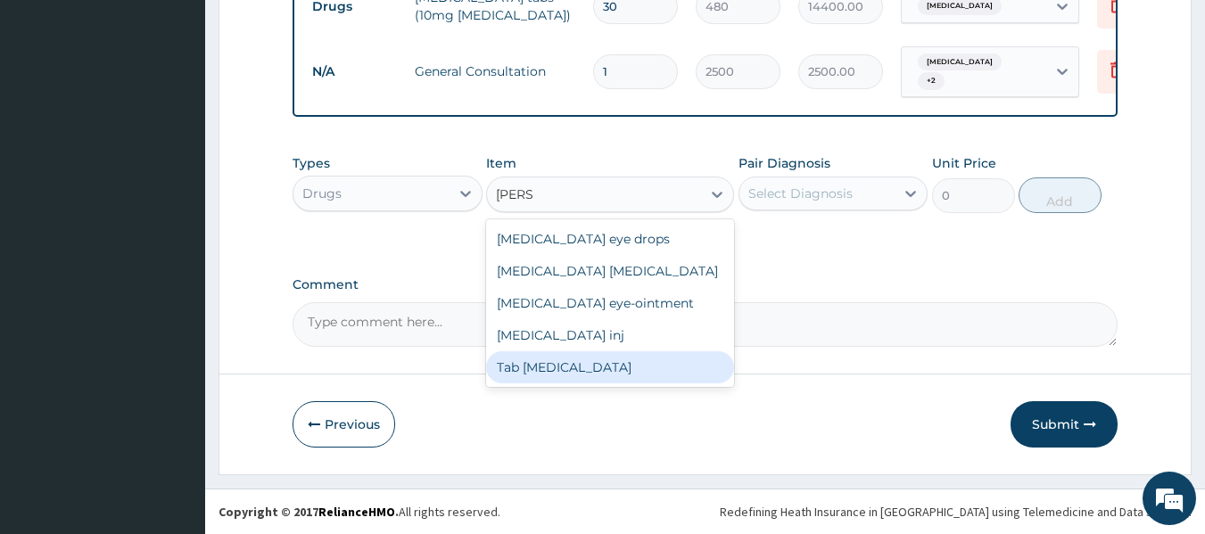
click at [578, 371] on div "Tab Loratadine" at bounding box center [610, 367] width 248 height 32
type input "45"
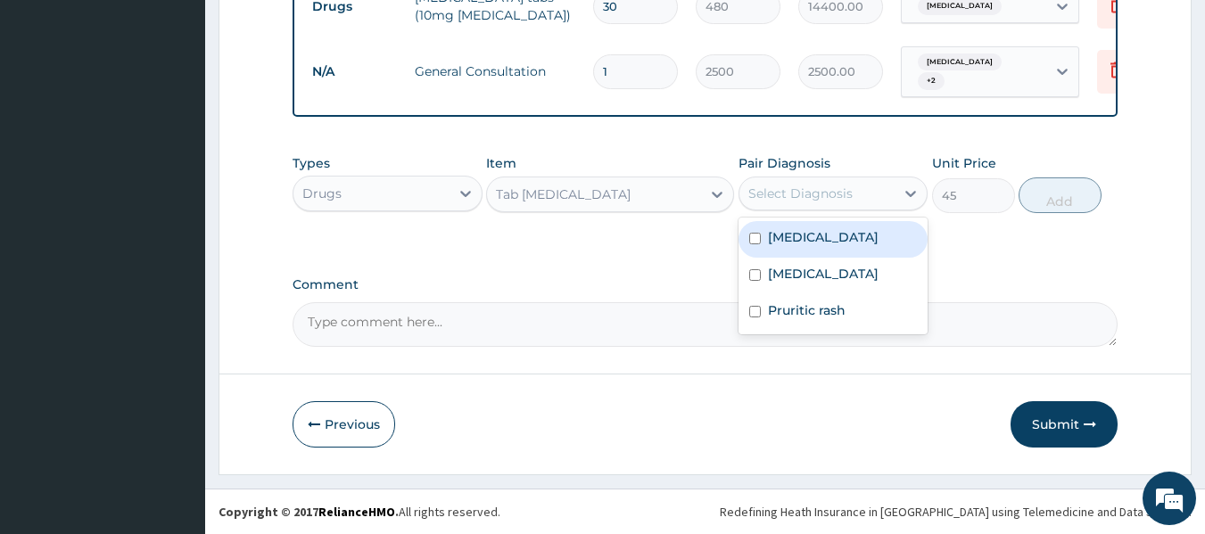
click at [801, 194] on div "Select Diagnosis" at bounding box center [800, 194] width 104 height 18
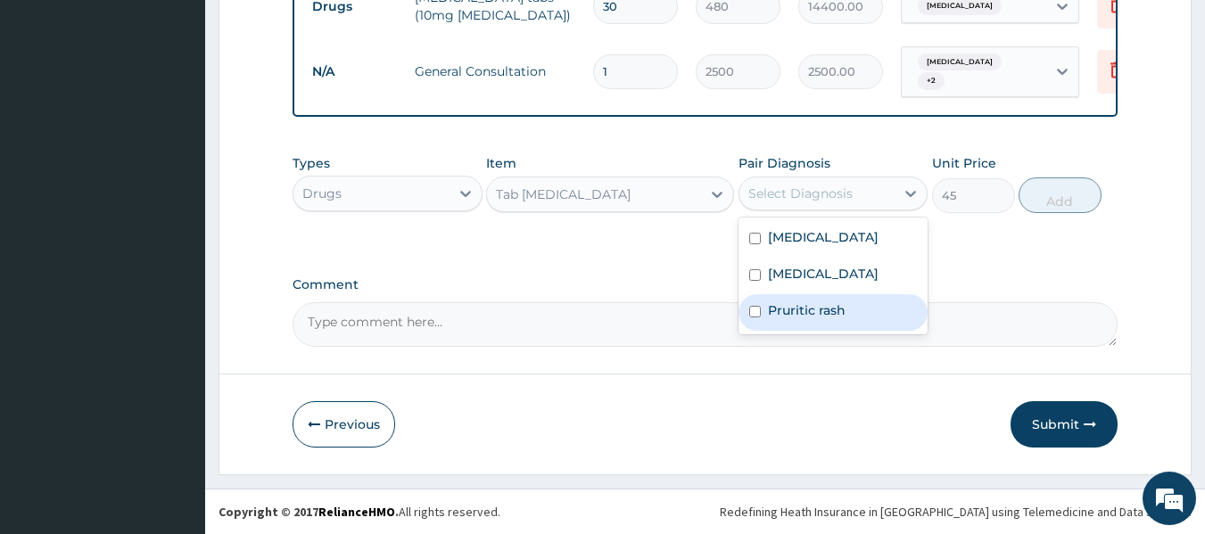
click at [826, 314] on label "Pruritic rash" at bounding box center [807, 311] width 78 height 18
checkbox input "true"
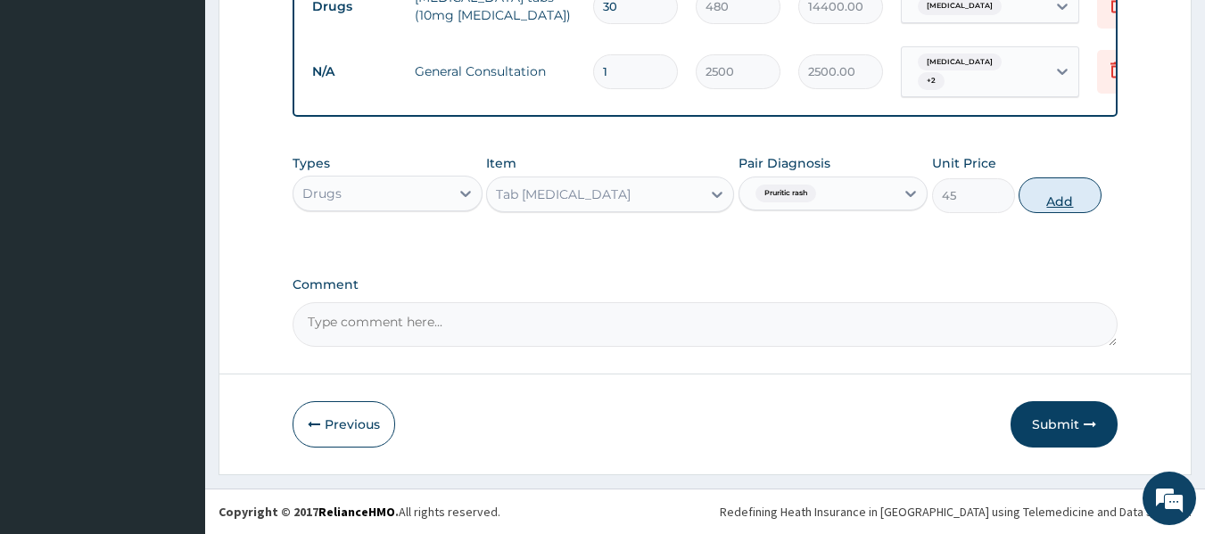
click at [1044, 204] on button "Add" at bounding box center [1060, 196] width 83 height 36
type input "0"
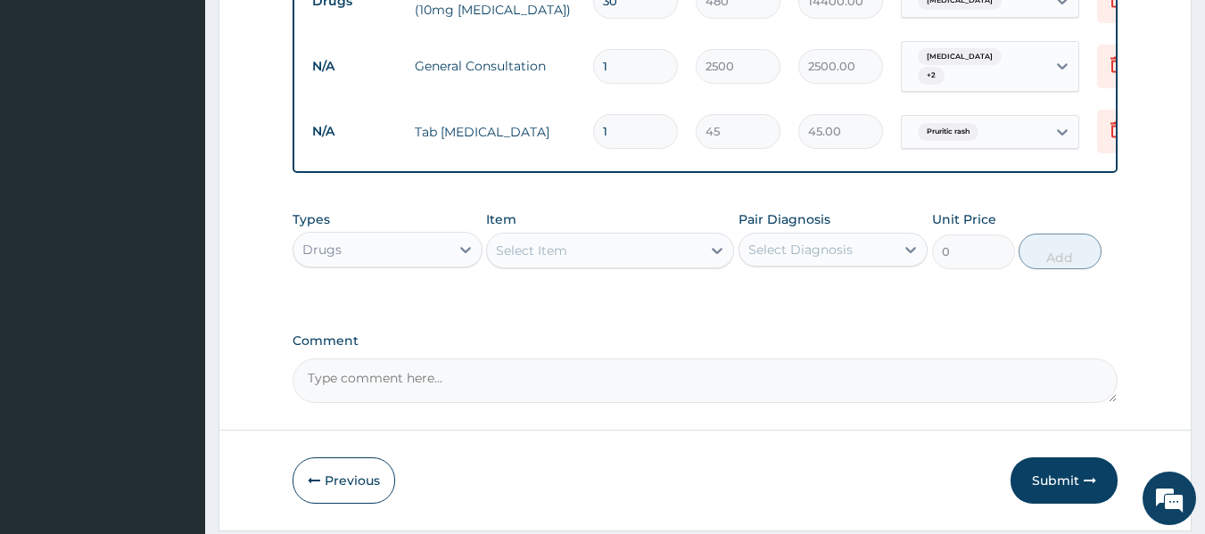
type input "10"
type input "450.00"
type input "10"
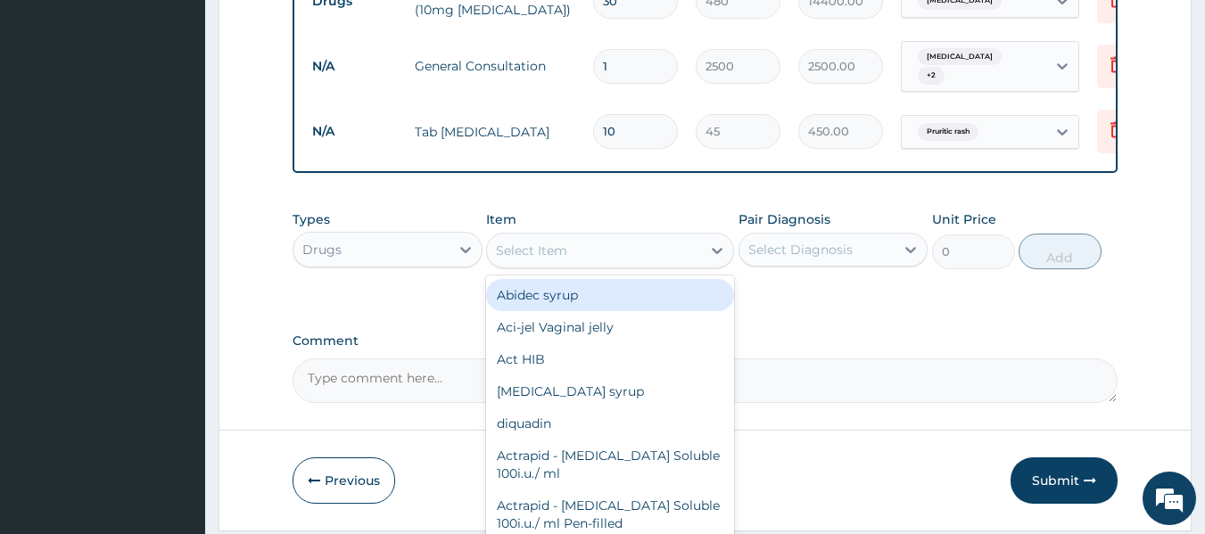
click at [532, 260] on div "Select Item" at bounding box center [531, 251] width 71 height 18
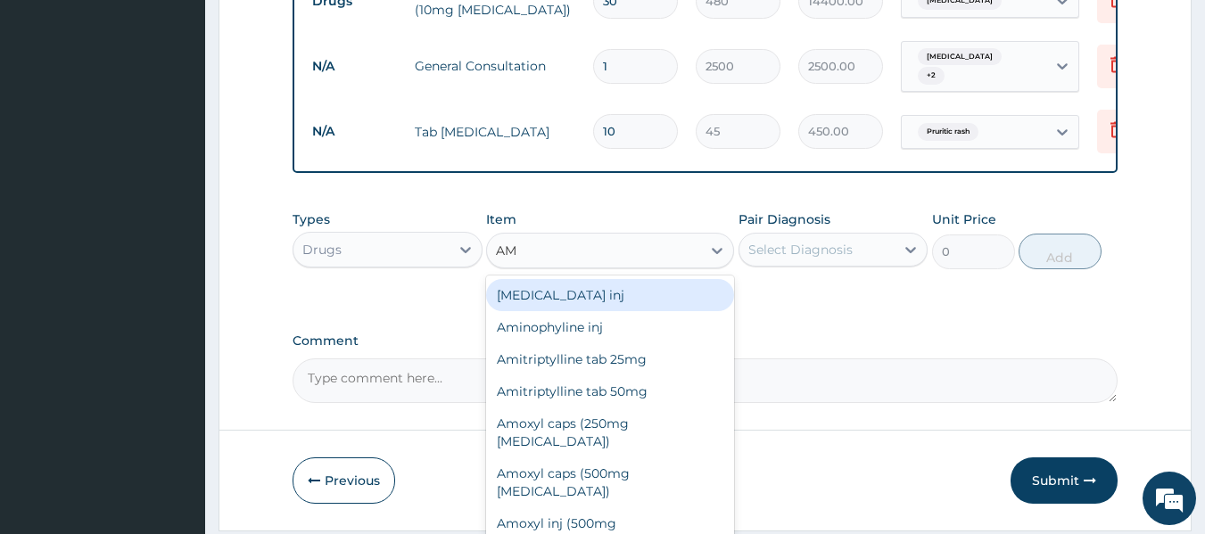
type input "AMP"
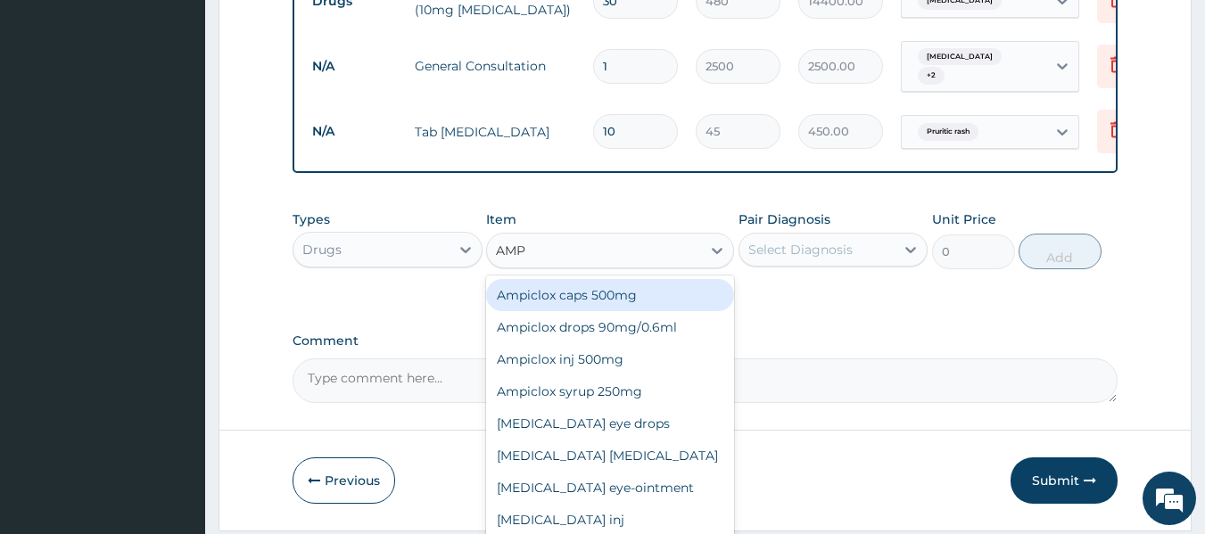
click at [611, 306] on div "Ampiclox caps 500mg" at bounding box center [610, 295] width 248 height 32
type input "80"
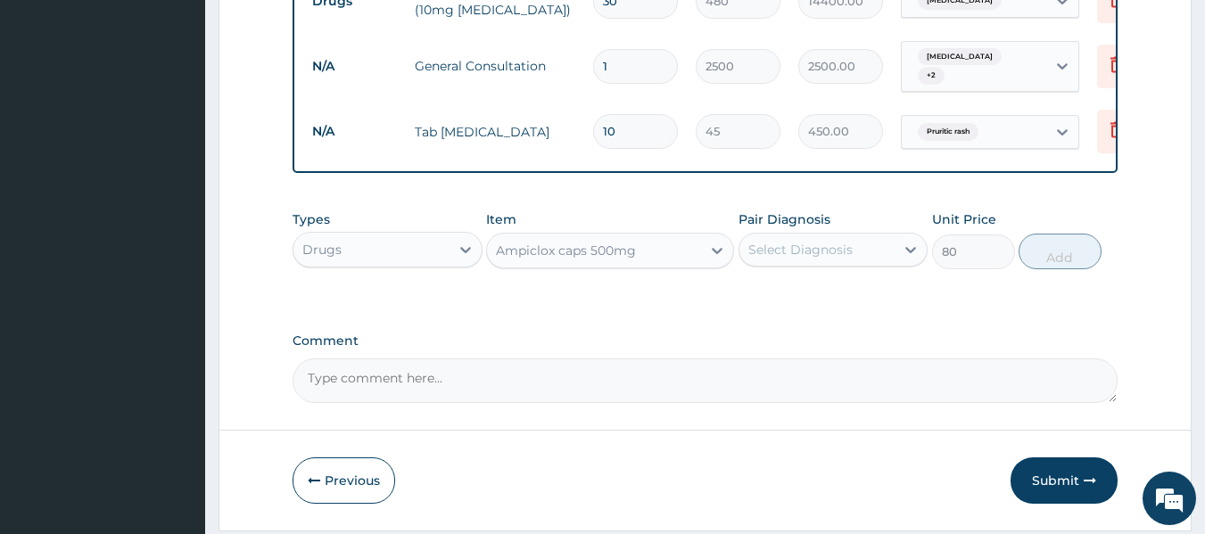
click at [799, 259] on div "Select Diagnosis" at bounding box center [800, 250] width 104 height 18
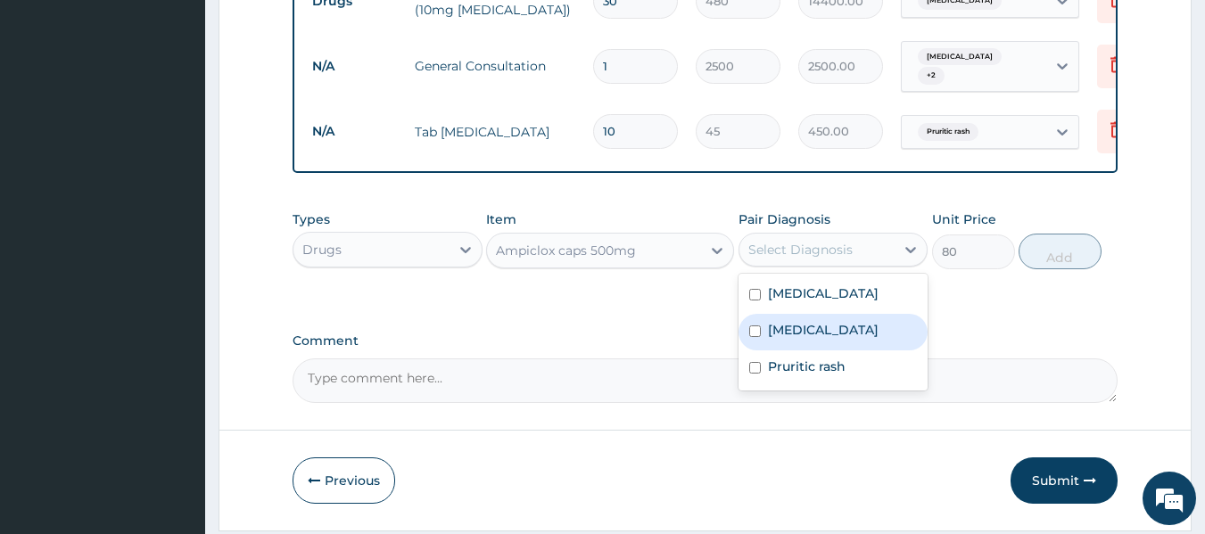
click at [657, 265] on div "Ampiclox caps 500mg" at bounding box center [594, 250] width 214 height 29
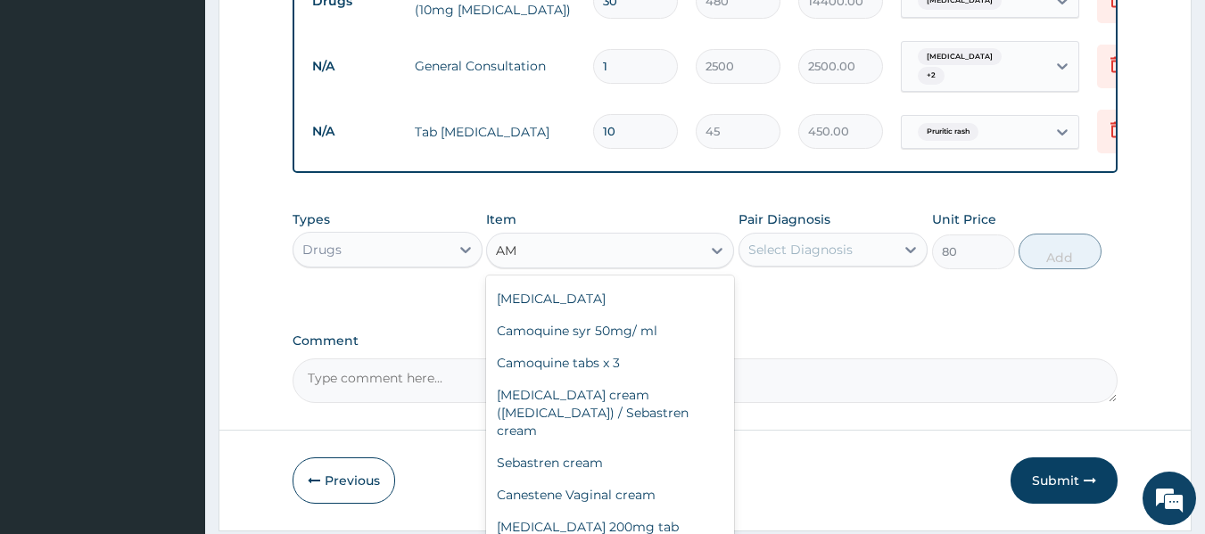
scroll to position [68, 0]
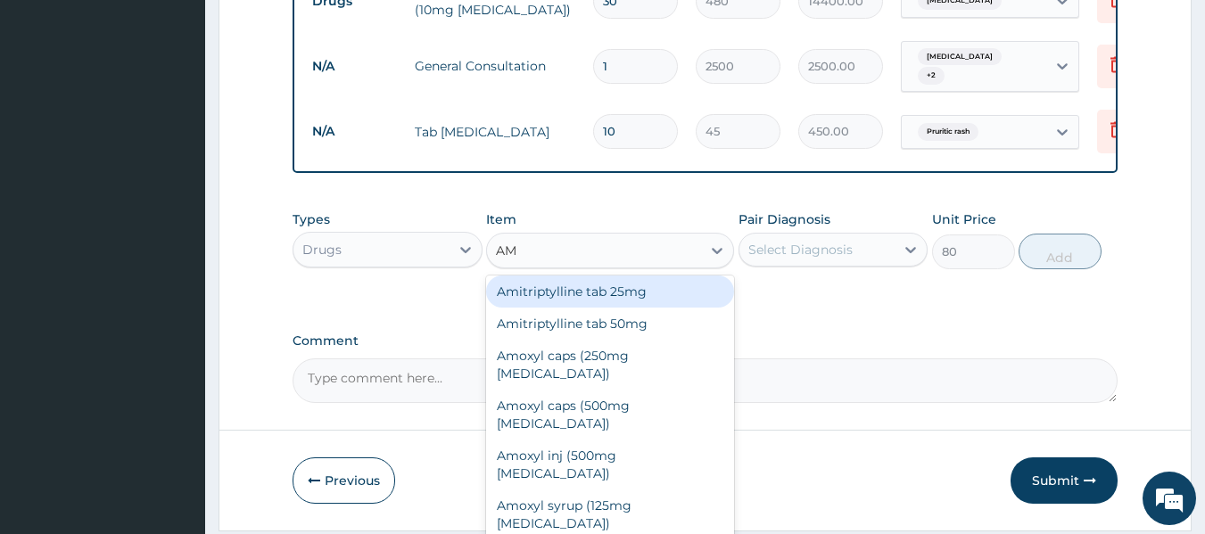
type input "AMO"
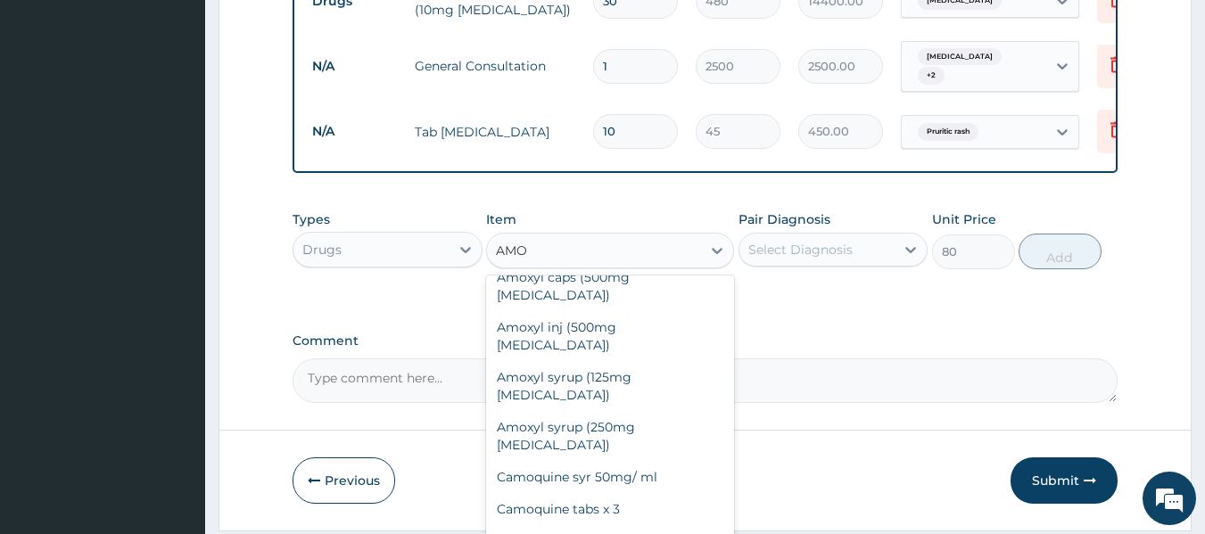
scroll to position [0, 0]
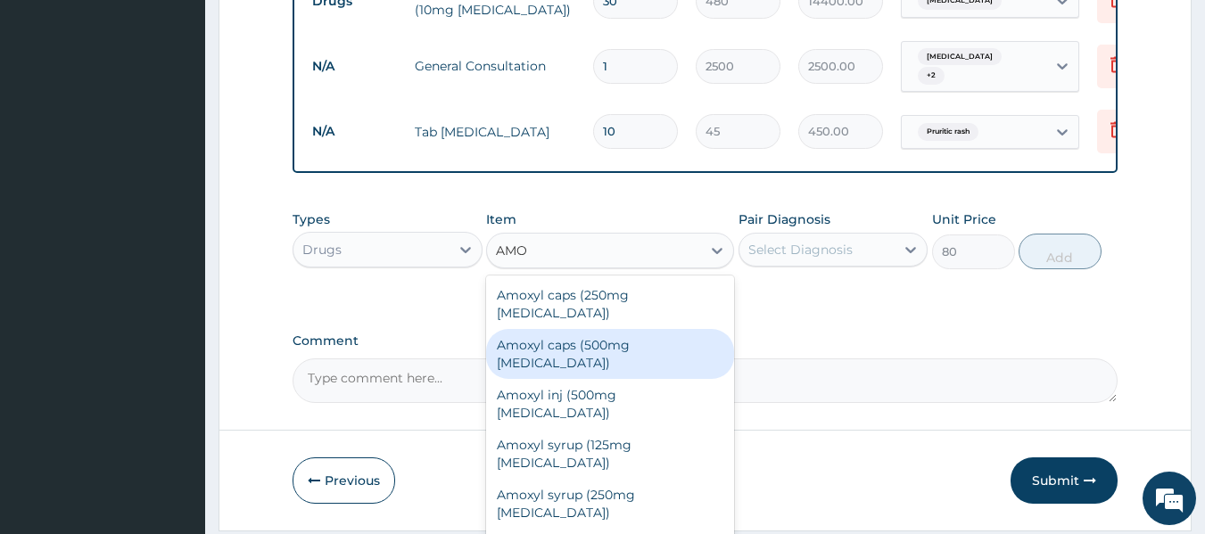
click at [617, 337] on div "Amoxyl caps (500mg Amoxicillin)" at bounding box center [610, 354] width 248 height 50
type input "150"
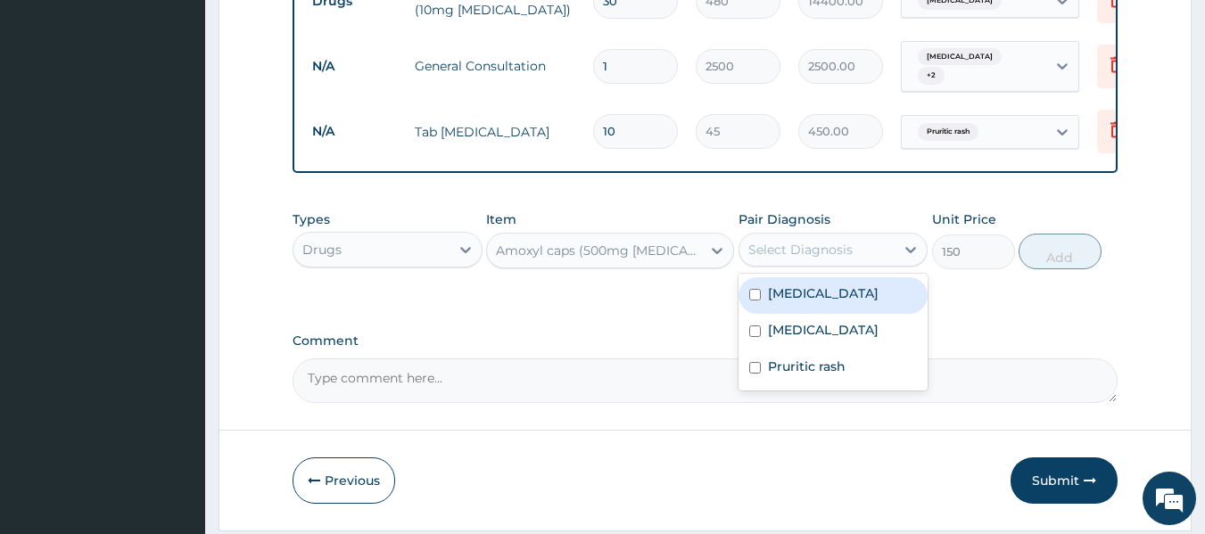
click at [785, 259] on div "Select Diagnosis" at bounding box center [800, 250] width 104 height 18
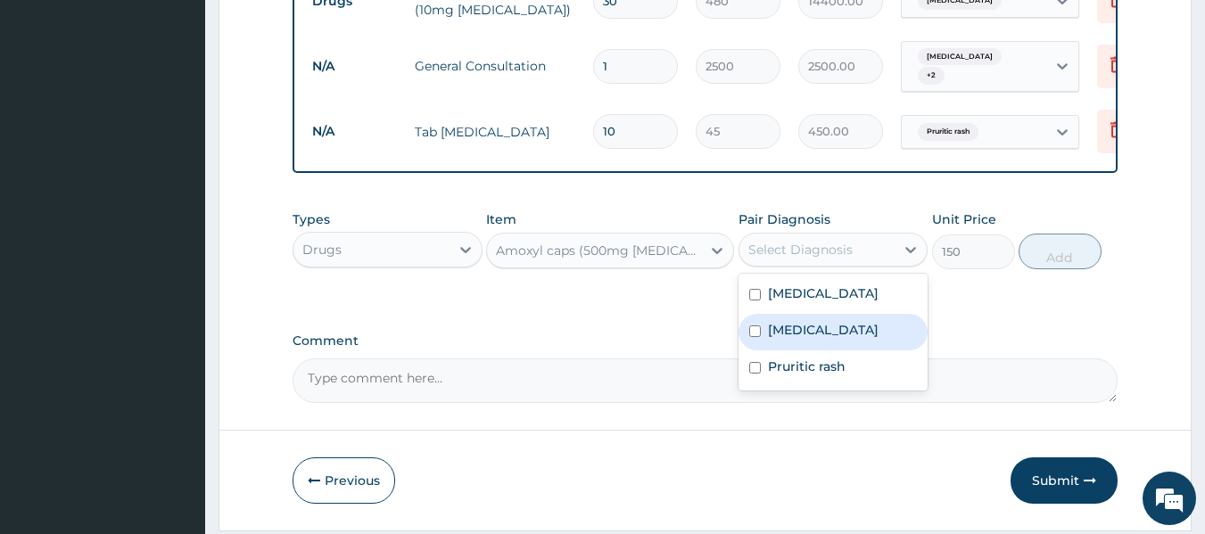
click at [786, 339] on label "Id reaction" at bounding box center [823, 330] width 111 height 18
checkbox input "true"
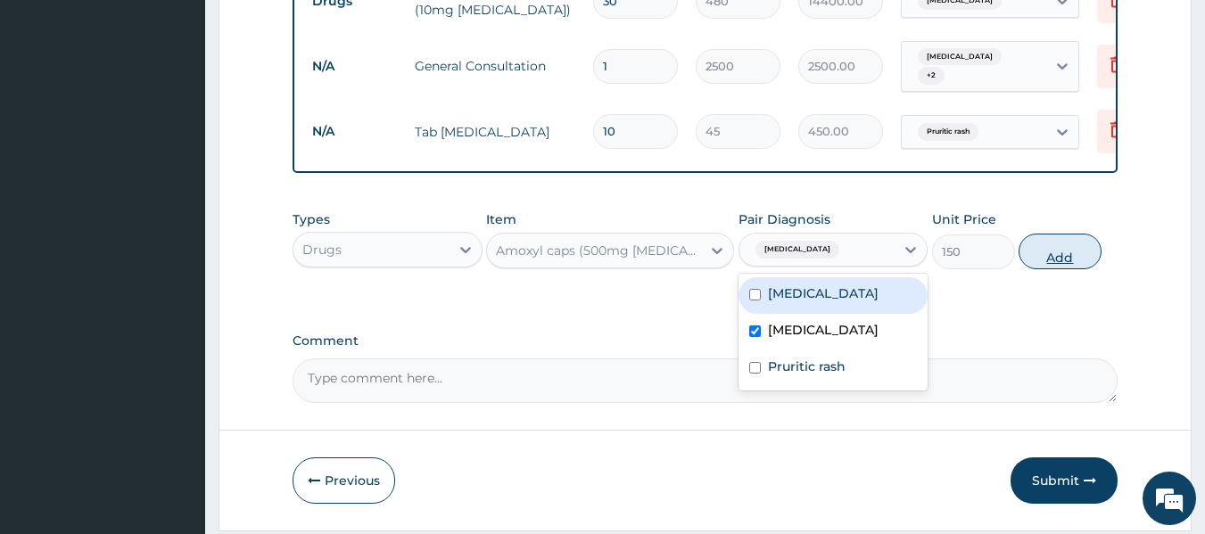
click at [1040, 269] on button "Add" at bounding box center [1060, 252] width 83 height 36
type input "0"
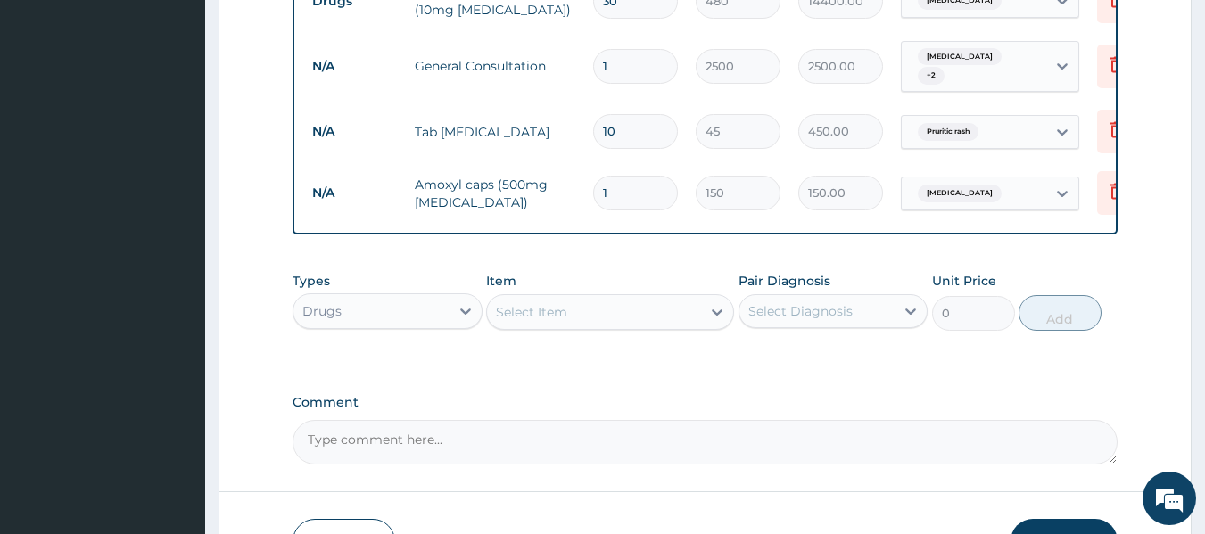
type input "10"
type input "1500.00"
type input "10"
click at [568, 319] on div "Select Item" at bounding box center [594, 312] width 214 height 29
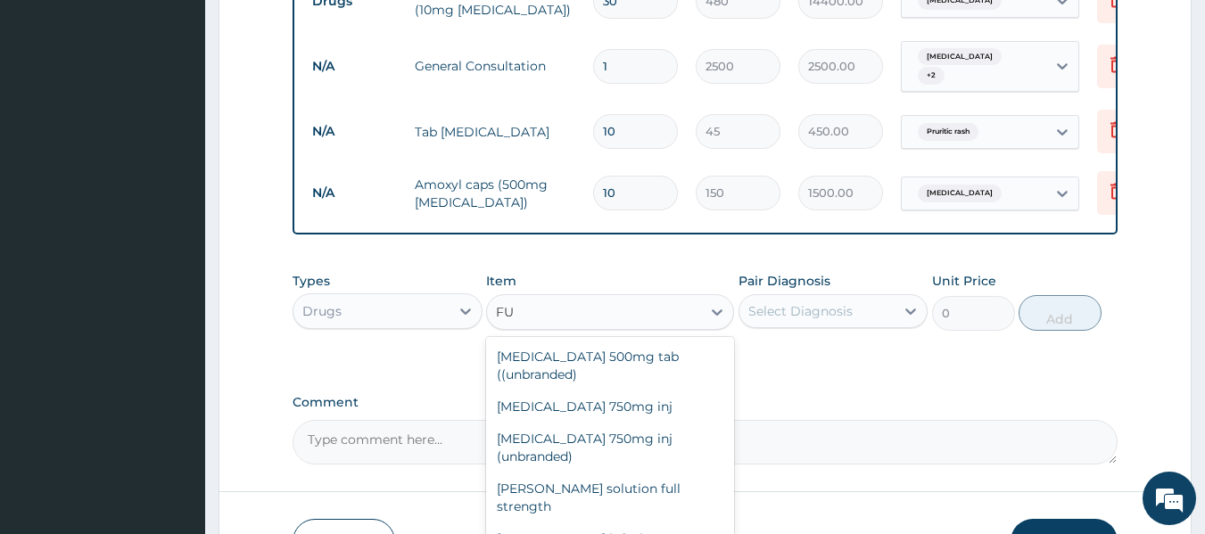
type input "F"
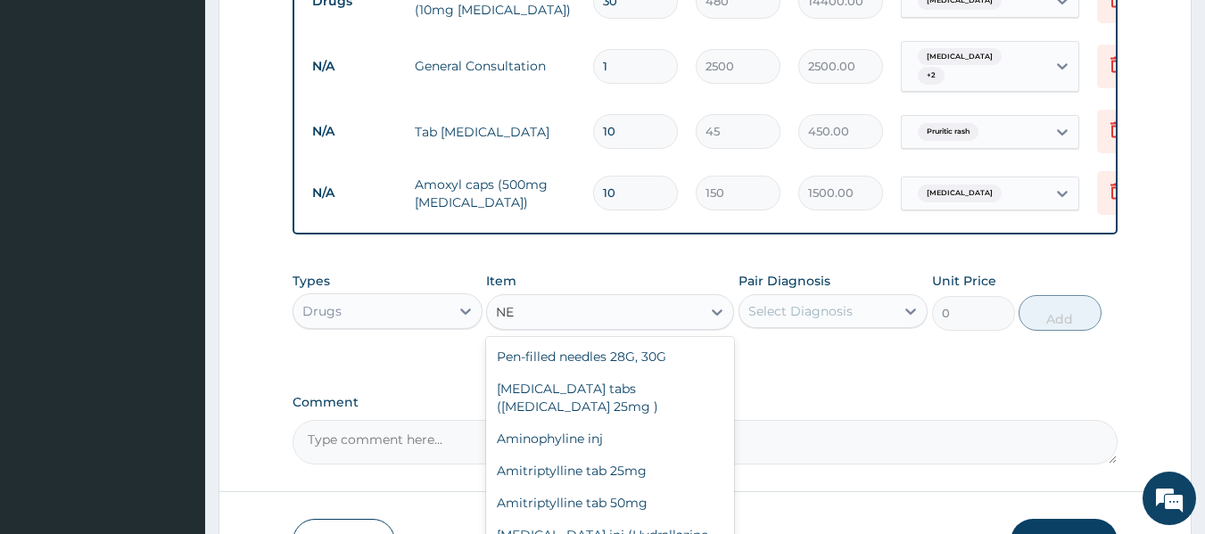
type input "N"
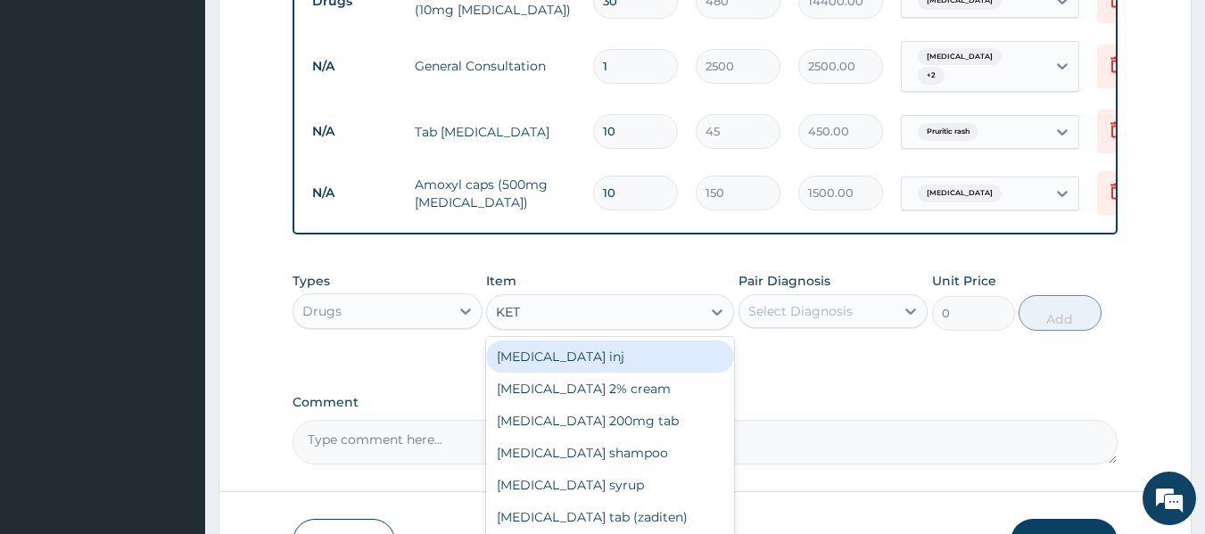
type input "KETO"
click at [659, 366] on div "Ketoconazole 2% cream" at bounding box center [610, 357] width 248 height 32
type input "1137.5"
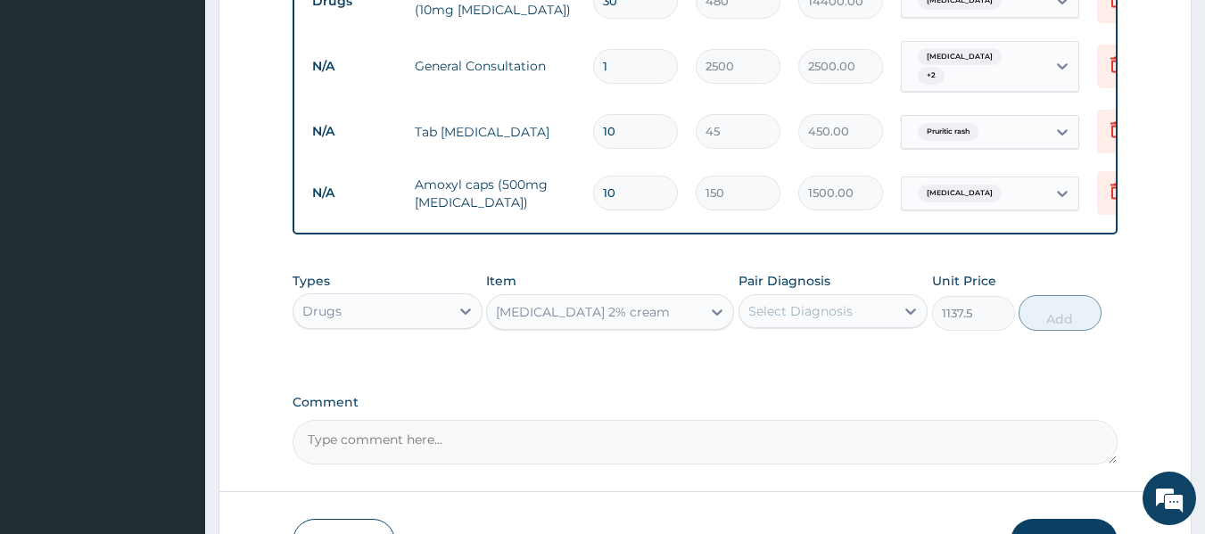
click at [800, 320] on div "Select Diagnosis" at bounding box center [800, 311] width 104 height 18
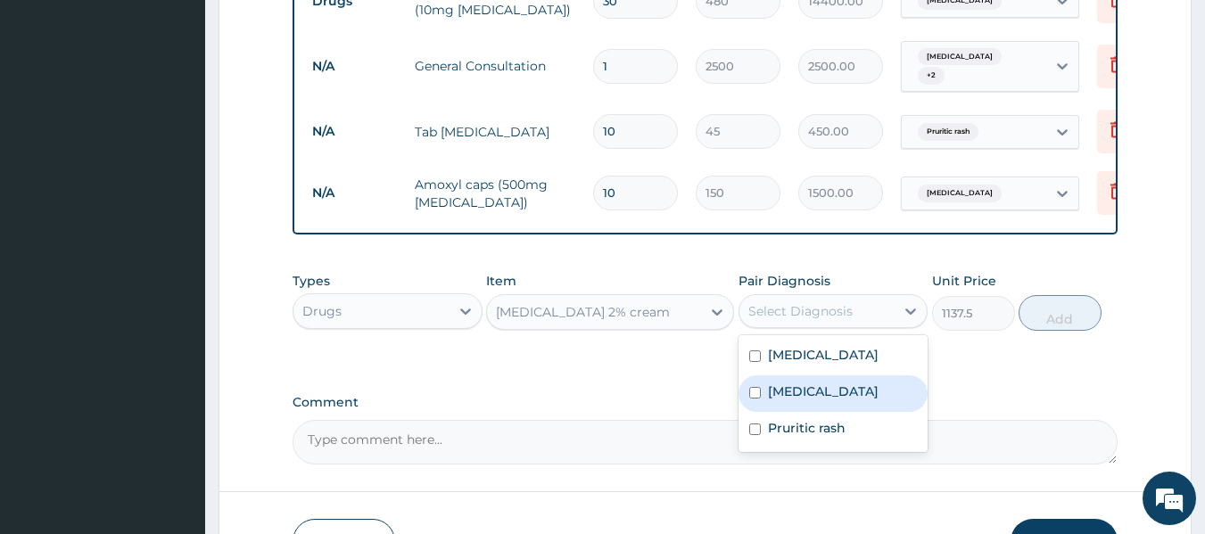
click at [802, 399] on label "Id reaction" at bounding box center [823, 392] width 111 height 18
checkbox input "true"
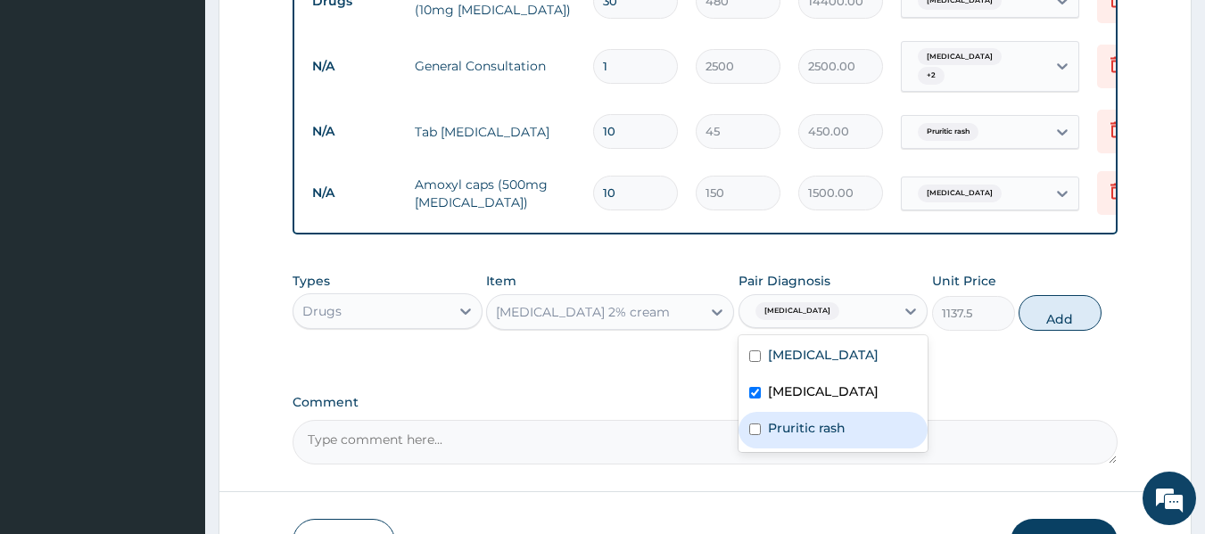
drag, startPoint x: 835, startPoint y: 435, endPoint x: 930, endPoint y: 409, distance: 99.1
click at [843, 435] on label "Pruritic rash" at bounding box center [807, 428] width 78 height 18
checkbox input "true"
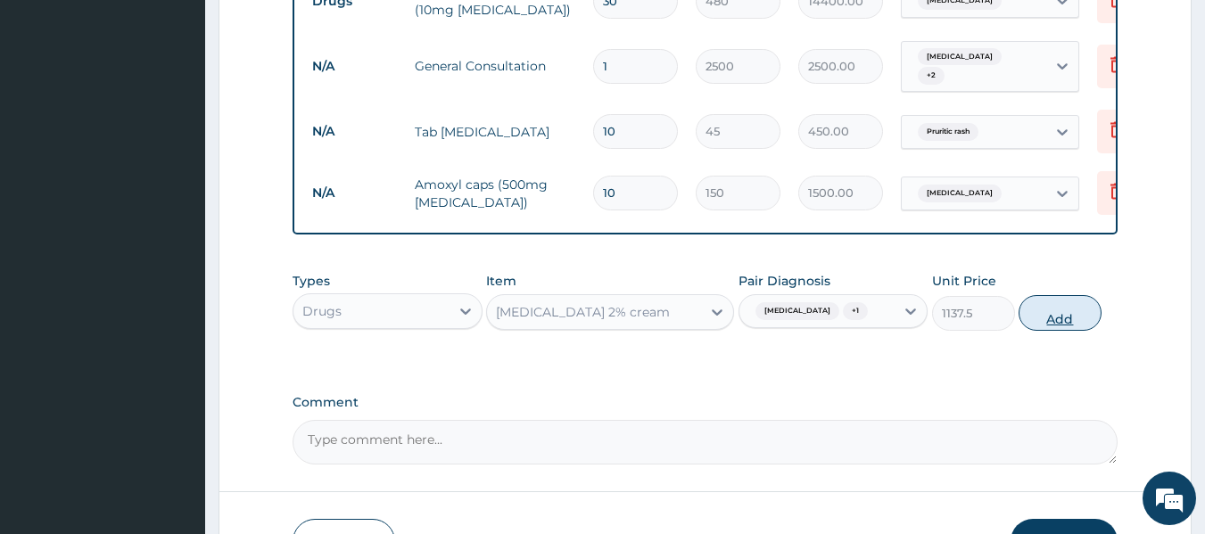
click at [1044, 328] on button "Add" at bounding box center [1060, 313] width 83 height 36
type input "0"
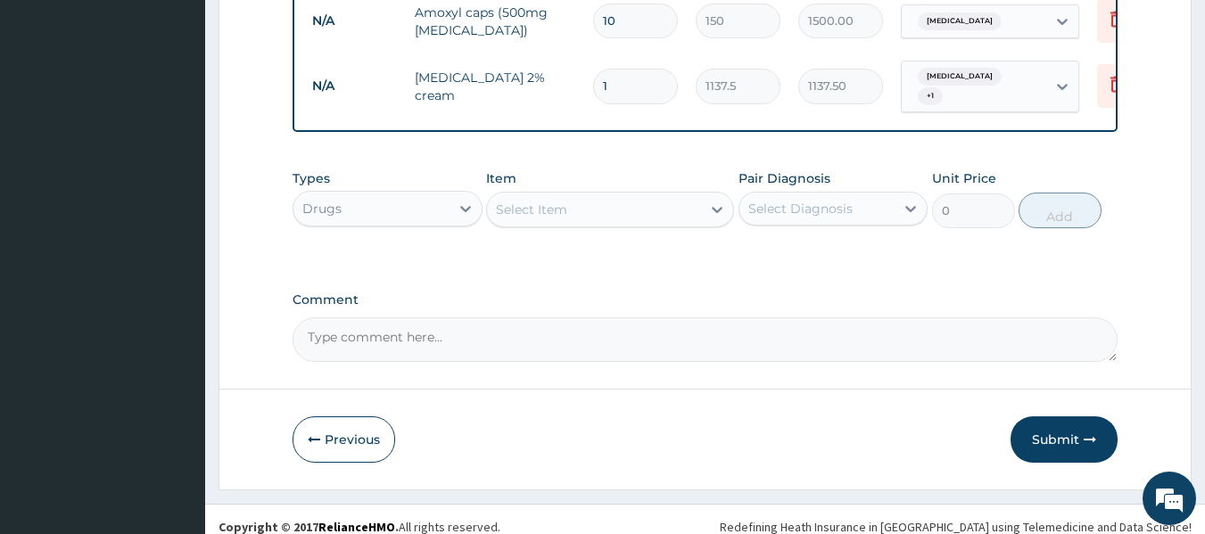
scroll to position [981, 0]
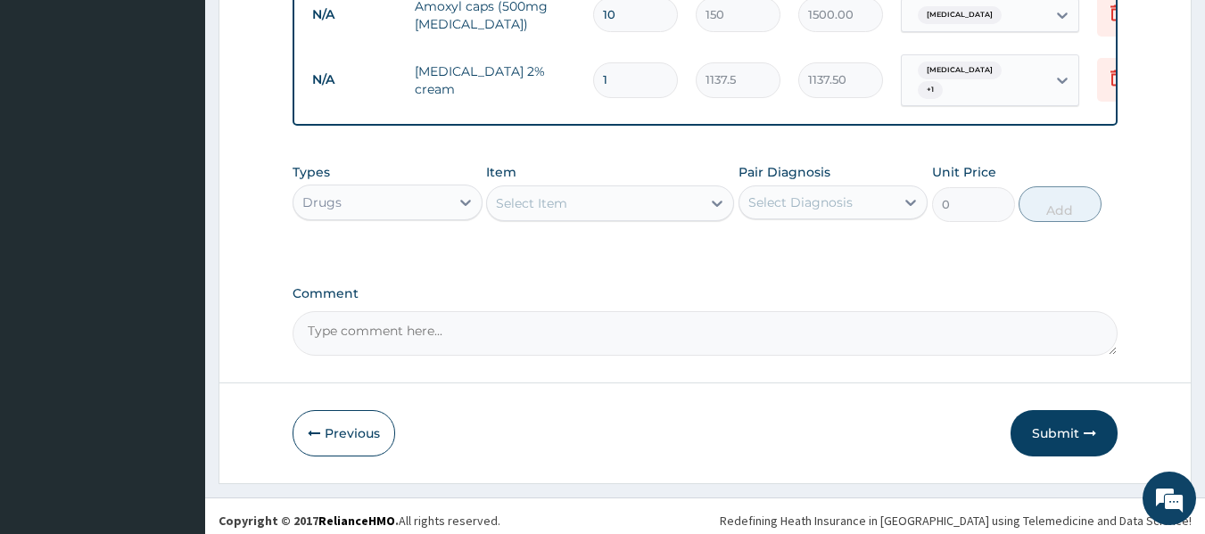
click at [620, 216] on div "Select Item" at bounding box center [594, 203] width 214 height 29
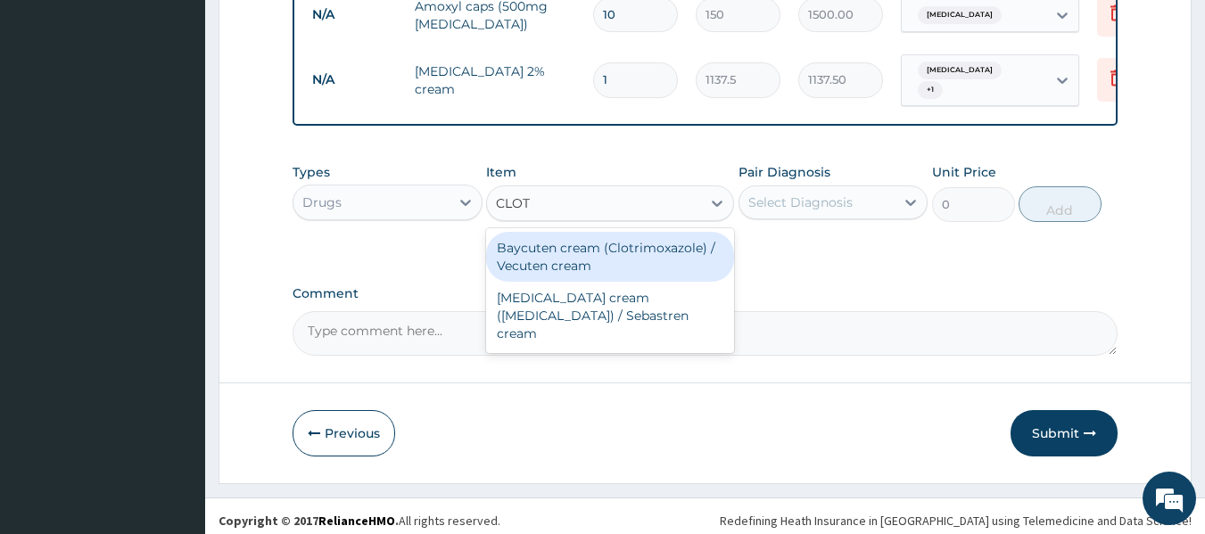
type input "CLOTR"
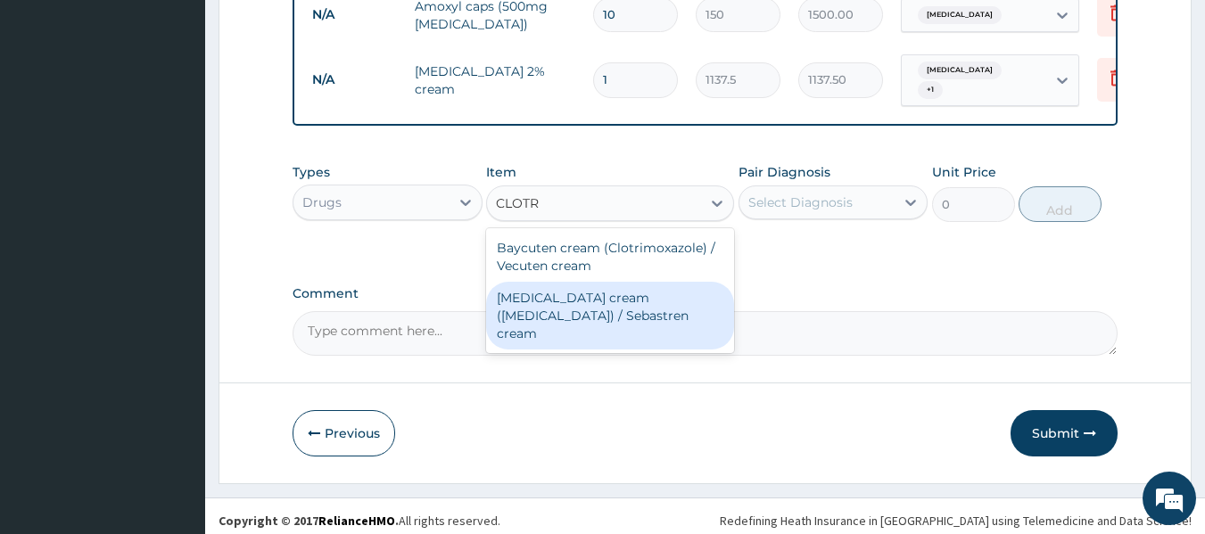
click at [599, 304] on div "Canesten cream (Clotrimazole) / Sebastren cream" at bounding box center [610, 316] width 248 height 68
type input "1500"
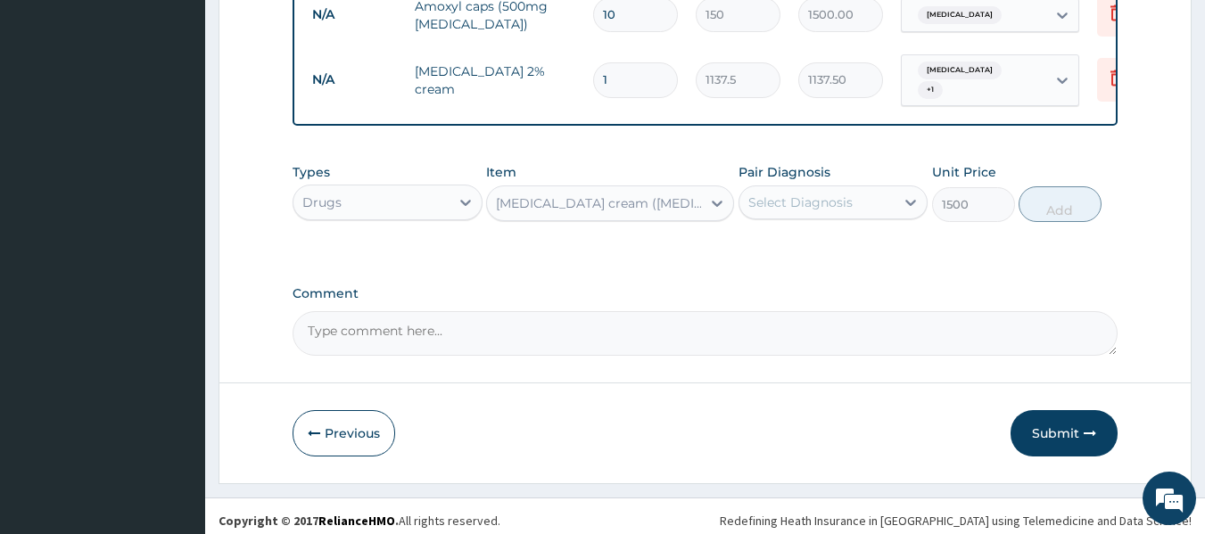
scroll to position [892, 0]
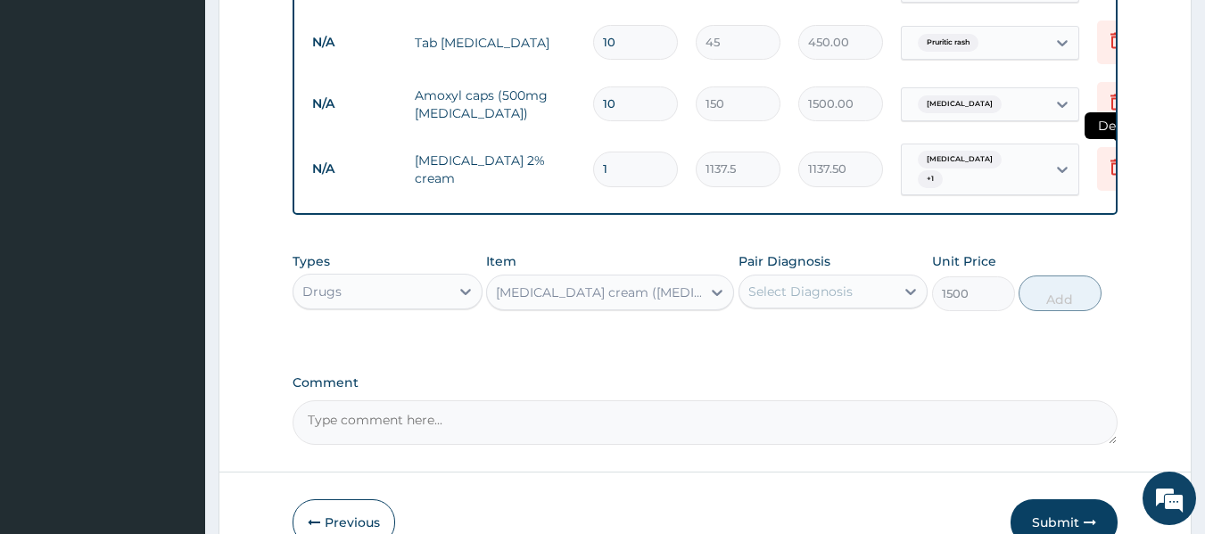
click at [1109, 164] on icon at bounding box center [1116, 166] width 21 height 21
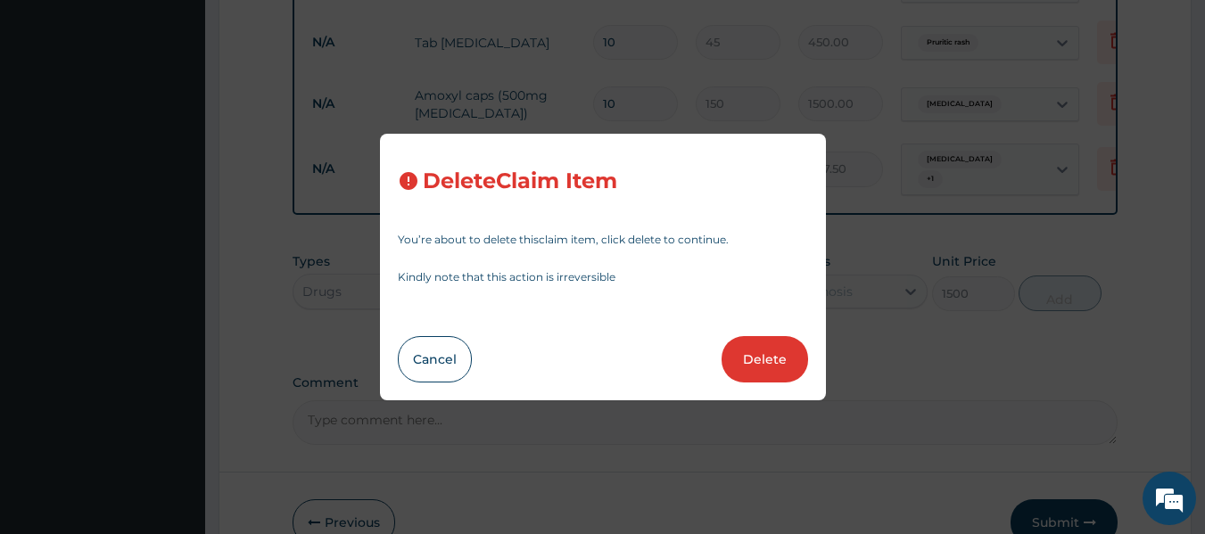
drag, startPoint x: 753, startPoint y: 356, endPoint x: 754, endPoint y: 336, distance: 19.6
click at [754, 356] on button "Delete" at bounding box center [765, 359] width 87 height 46
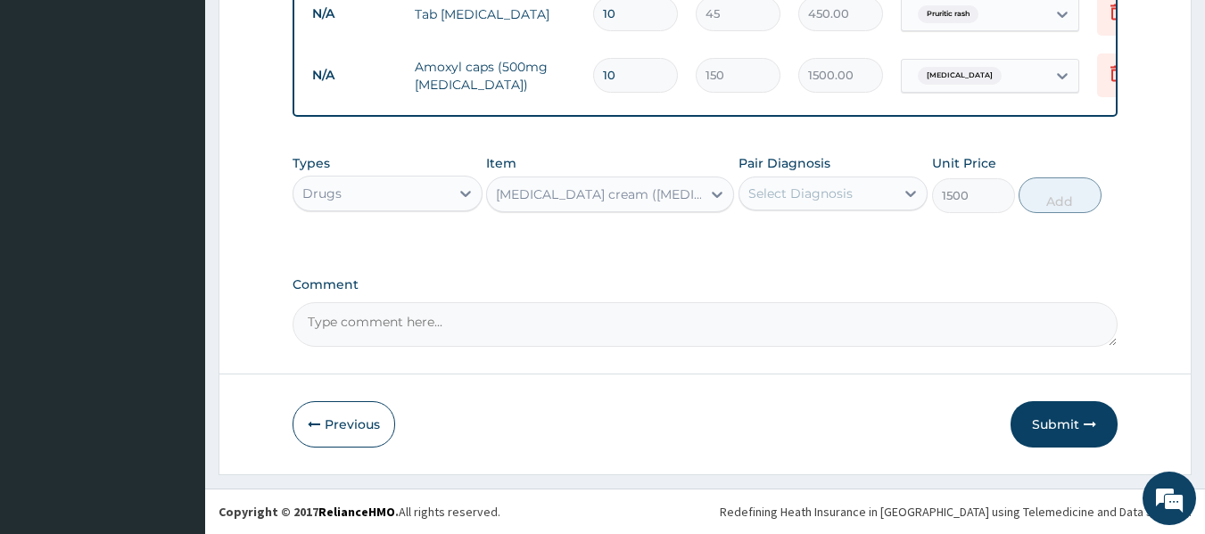
scroll to position [934, 0]
click at [836, 198] on div "Select Diagnosis" at bounding box center [800, 194] width 104 height 18
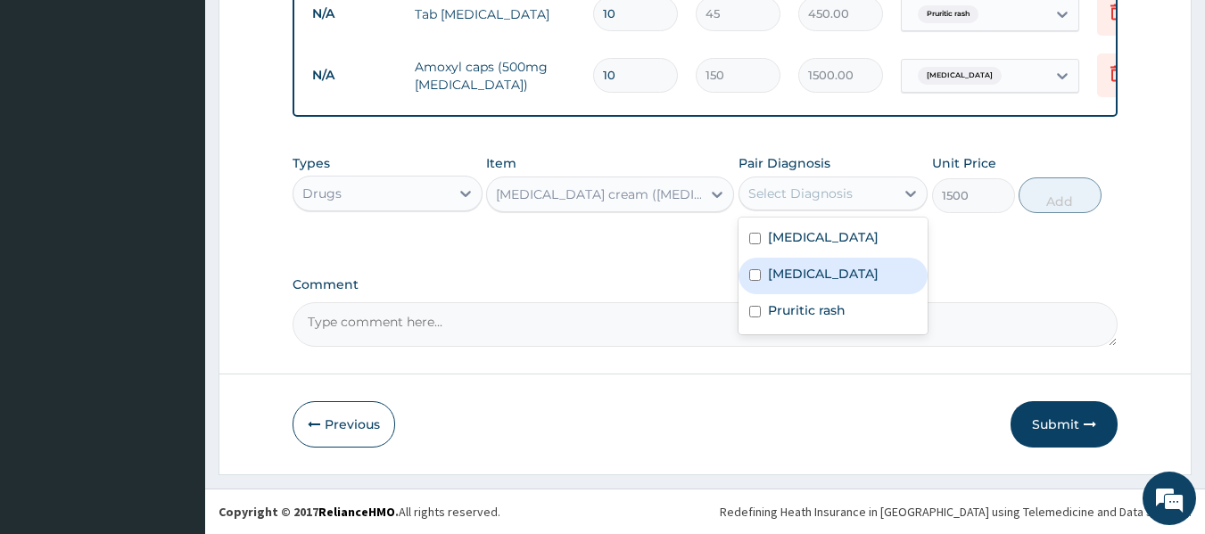
drag, startPoint x: 826, startPoint y: 271, endPoint x: 826, endPoint y: 306, distance: 34.8
click at [826, 277] on label "Id reaction" at bounding box center [823, 274] width 111 height 18
checkbox input "true"
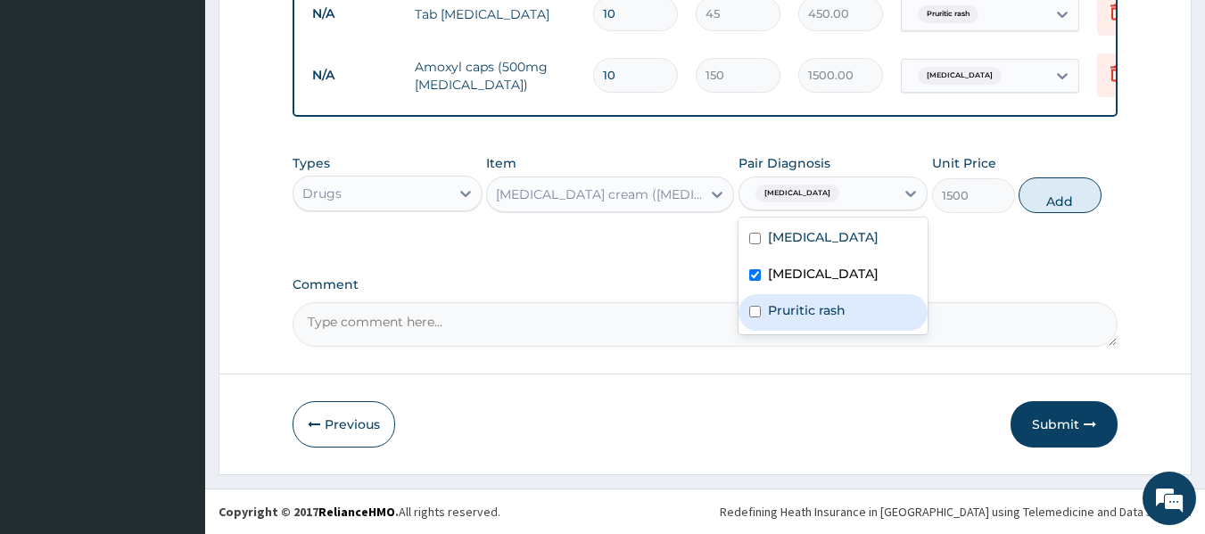
drag, startPoint x: 827, startPoint y: 312, endPoint x: 860, endPoint y: 308, distance: 33.3
click at [832, 312] on label "Pruritic rash" at bounding box center [807, 311] width 78 height 18
checkbox input "true"
click at [1048, 187] on button "Add" at bounding box center [1060, 196] width 83 height 36
type input "0"
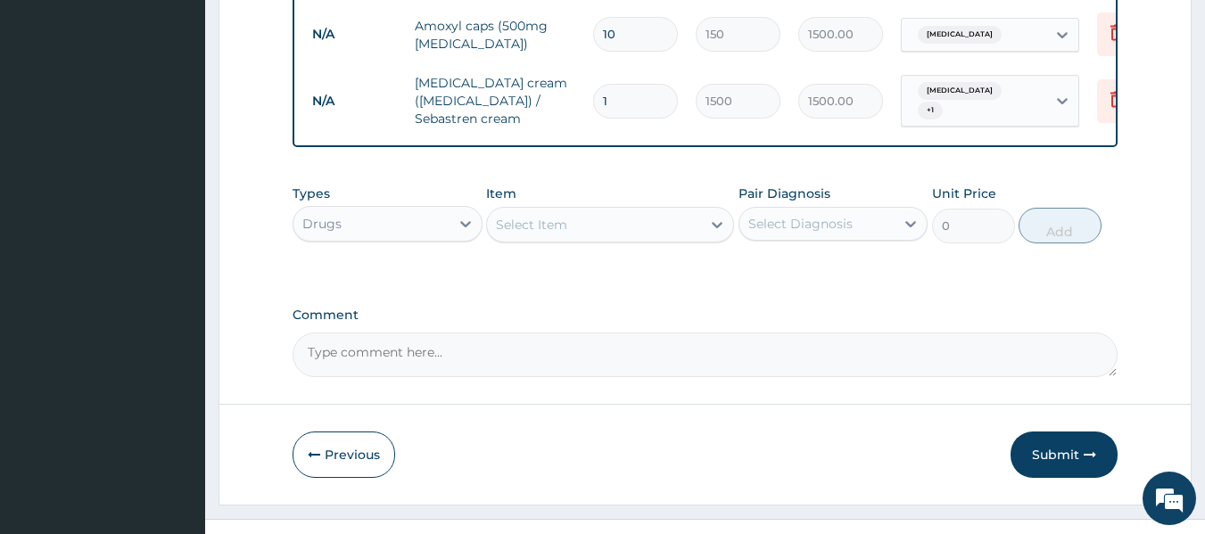
scroll to position [1005, 0]
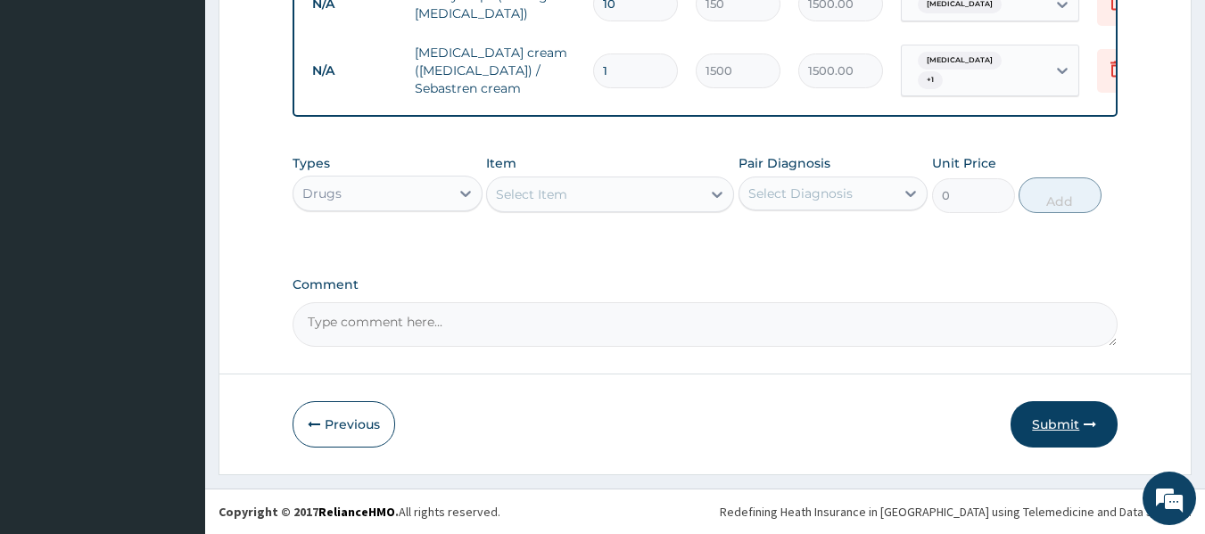
click at [1074, 418] on button "Submit" at bounding box center [1064, 424] width 107 height 46
